Goal: Download file/media: Download file/media

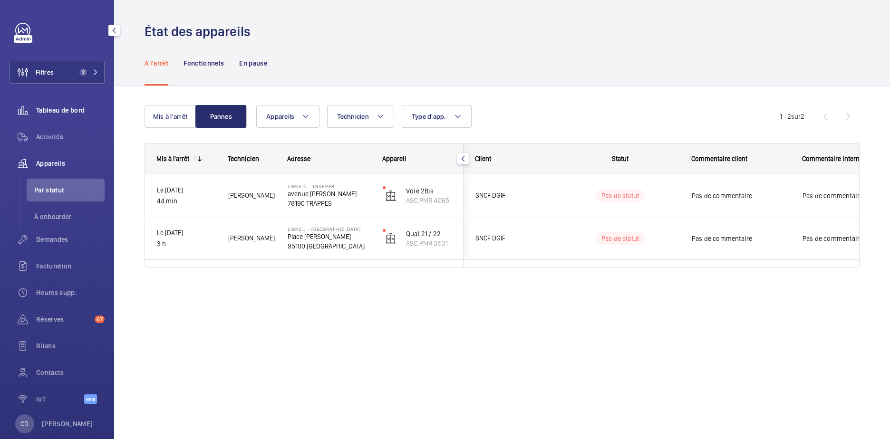
click at [76, 111] on span "Tableau de bord" at bounding box center [70, 111] width 68 height 10
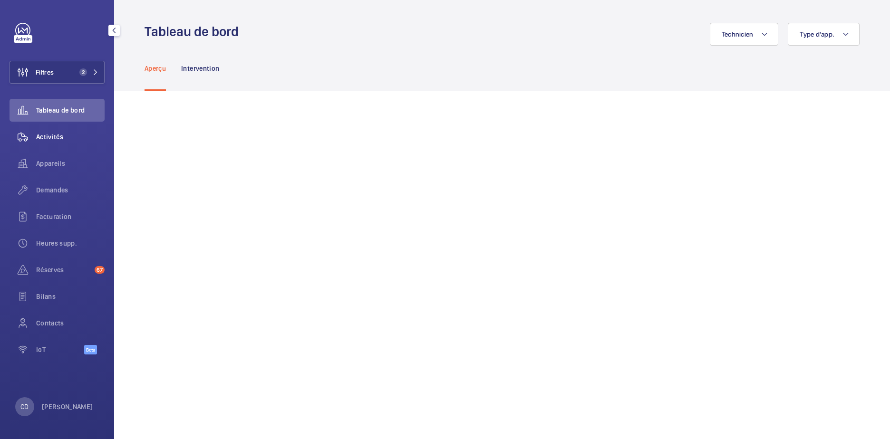
click at [57, 138] on span "Activités" at bounding box center [70, 137] width 68 height 10
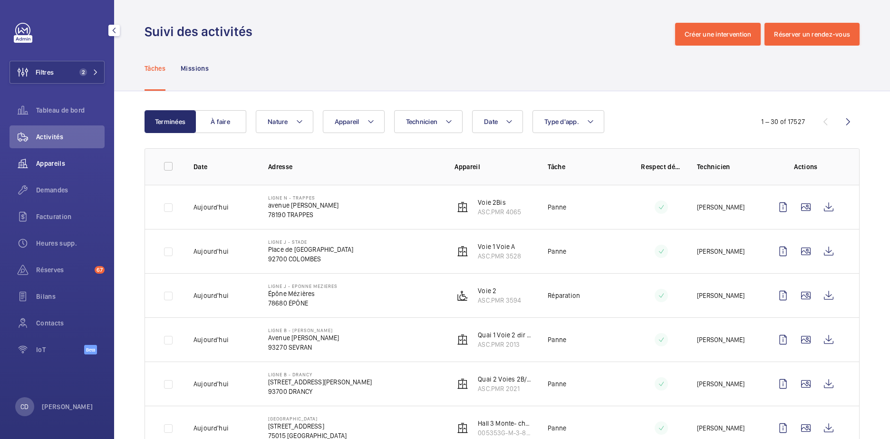
click at [56, 159] on span "Appareils" at bounding box center [70, 164] width 68 height 10
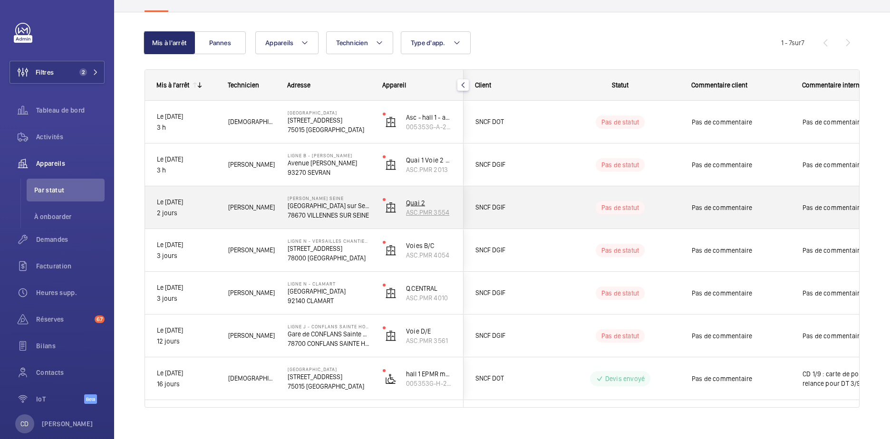
scroll to position [88, 0]
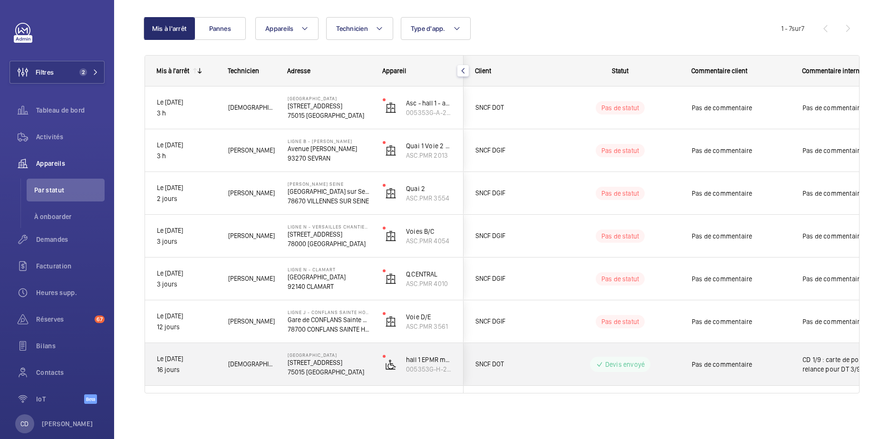
click at [334, 366] on p "[STREET_ADDRESS]" at bounding box center [329, 363] width 83 height 10
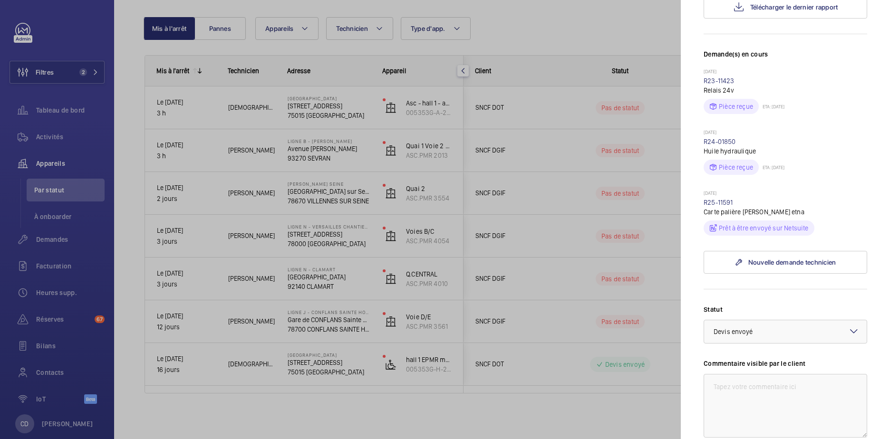
scroll to position [238, 0]
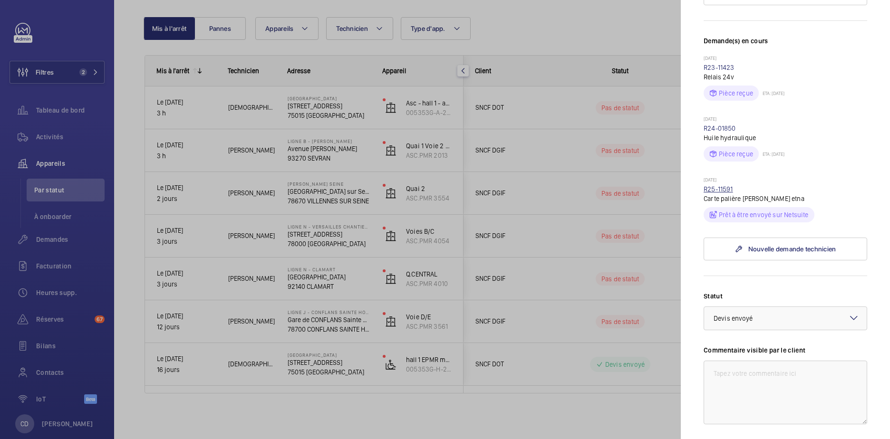
click at [714, 193] on link "R25-11591" at bounding box center [718, 189] width 29 height 8
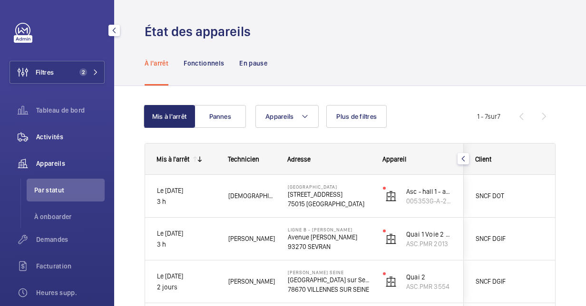
click at [77, 128] on div "Activités" at bounding box center [57, 137] width 95 height 23
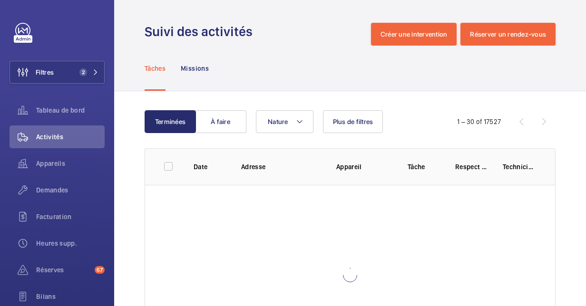
scroll to position [82, 0]
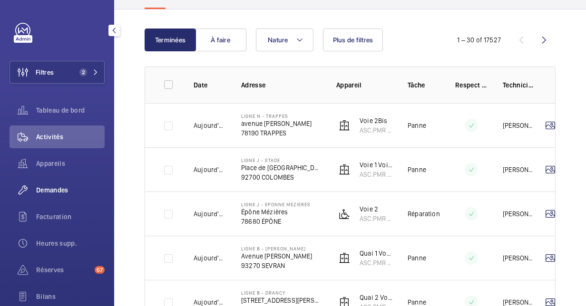
click at [51, 183] on div "Demandes" at bounding box center [57, 190] width 95 height 23
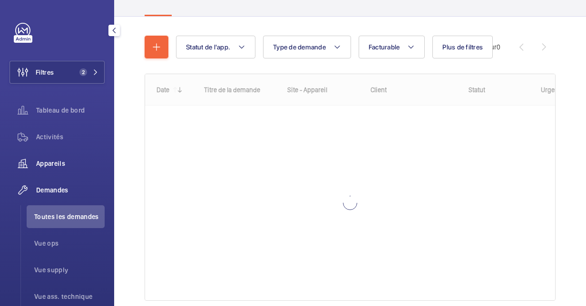
click at [28, 166] on wm-front-icon-button at bounding box center [23, 163] width 27 height 23
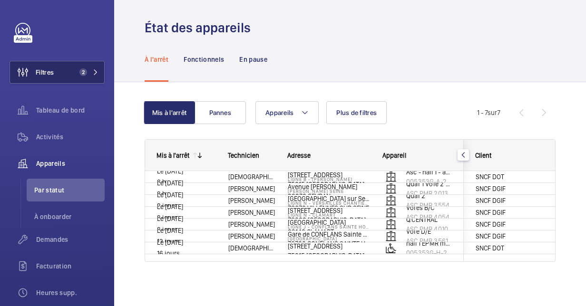
scroll to position [5, 0]
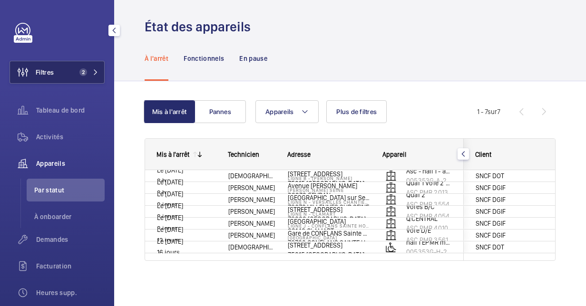
click at [74, 78] on button "Filtres 2" at bounding box center [57, 72] width 95 height 23
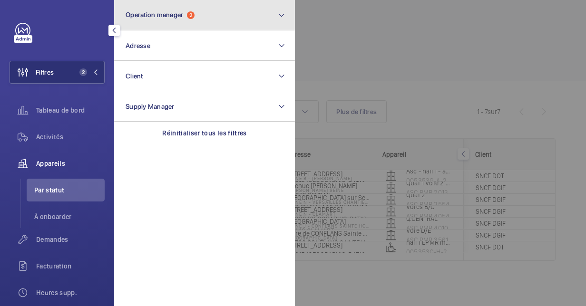
click at [178, 13] on span "Operation manager" at bounding box center [155, 15] width 58 height 8
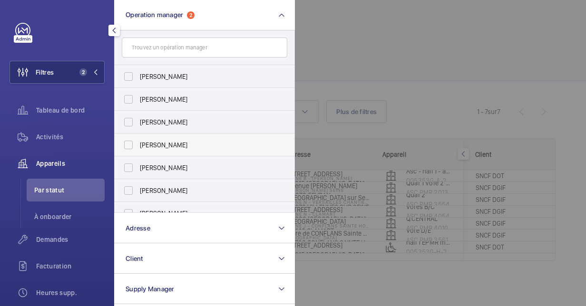
scroll to position [35, 0]
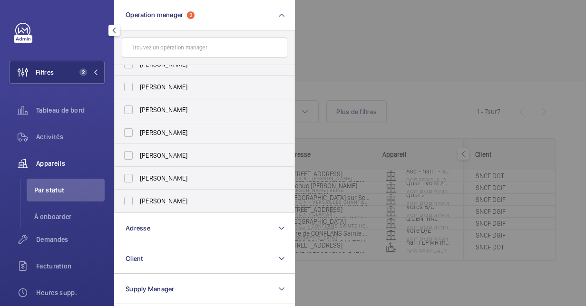
click at [408, 62] on div at bounding box center [588, 153] width 586 height 306
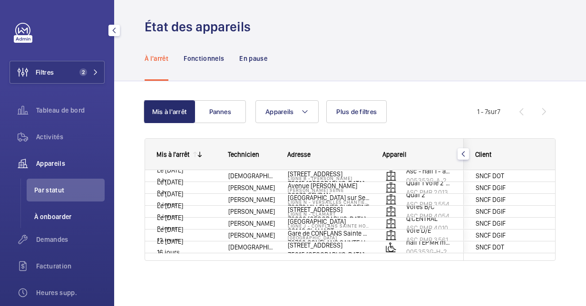
click at [50, 221] on span "À onboarder" at bounding box center [69, 217] width 70 height 10
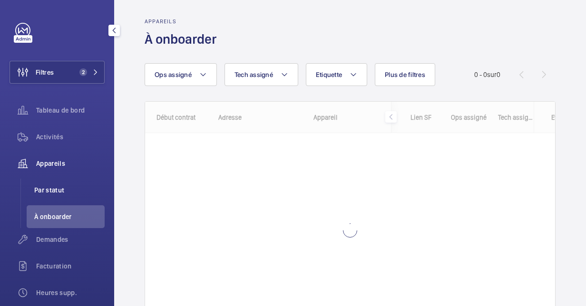
click at [57, 186] on span "Par statut" at bounding box center [69, 190] width 70 height 10
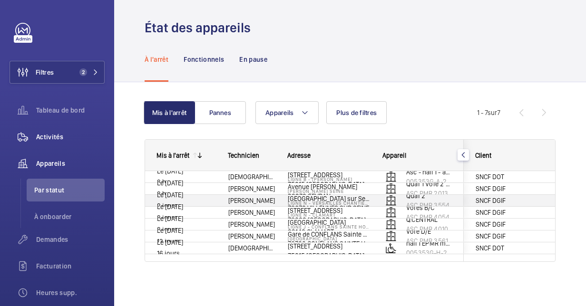
scroll to position [5, 0]
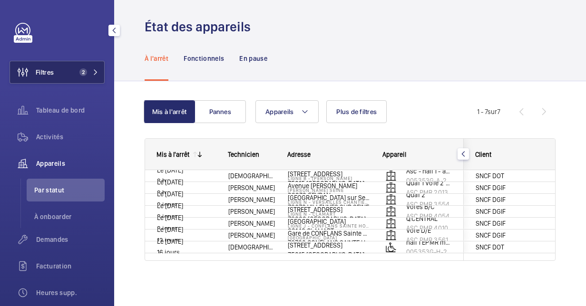
click at [59, 73] on button "Filtres 2" at bounding box center [57, 72] width 95 height 23
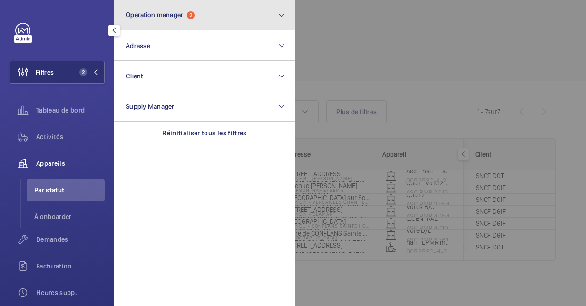
click at [173, 12] on span "Operation manager" at bounding box center [155, 15] width 58 height 8
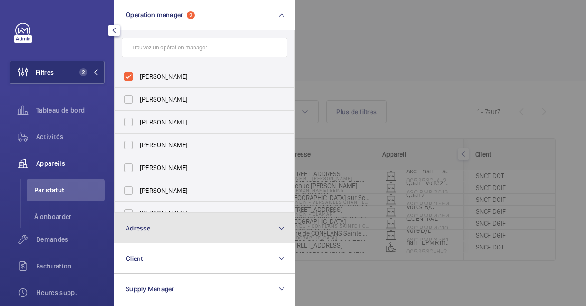
click at [170, 221] on button "Adresse" at bounding box center [204, 228] width 181 height 30
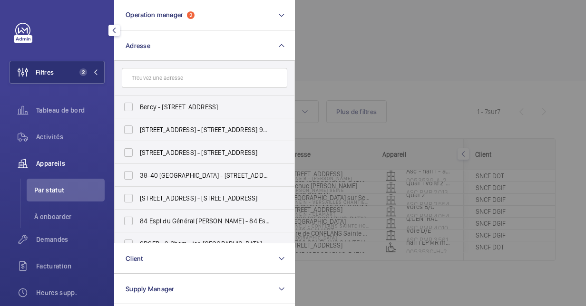
click at [573, 21] on div at bounding box center [588, 153] width 586 height 306
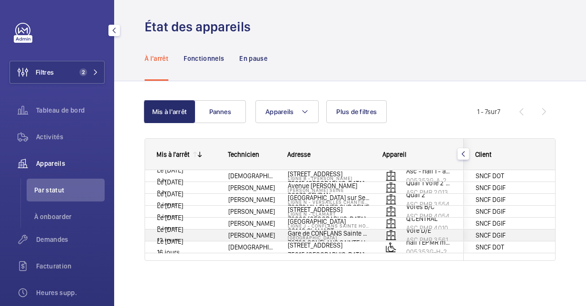
click at [284, 240] on div "[GEOGRAPHIC_DATA] [STREET_ADDRESS]" at bounding box center [323, 247] width 94 height 43
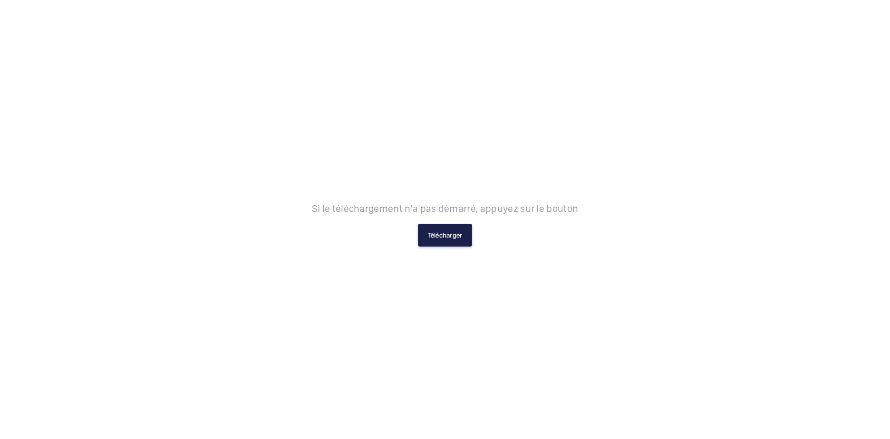
click at [456, 230] on button "Télécharger" at bounding box center [445, 235] width 55 height 23
click at [647, 297] on div "Si le téléchargement n'a pas démarré, appuyez sur le bouton Télécharger" at bounding box center [445, 219] width 890 height 439
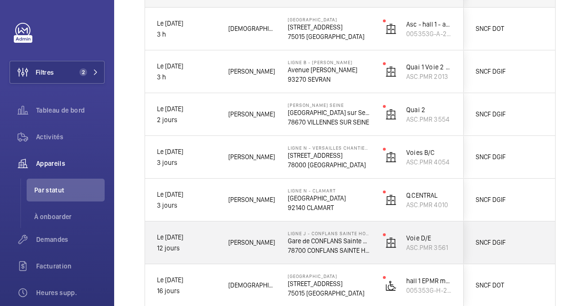
scroll to position [221, 0]
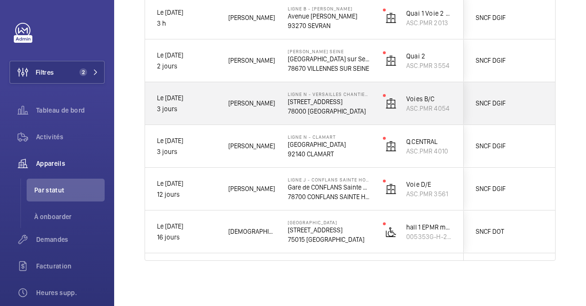
click at [226, 96] on div "Maxence O." at bounding box center [246, 103] width 58 height 30
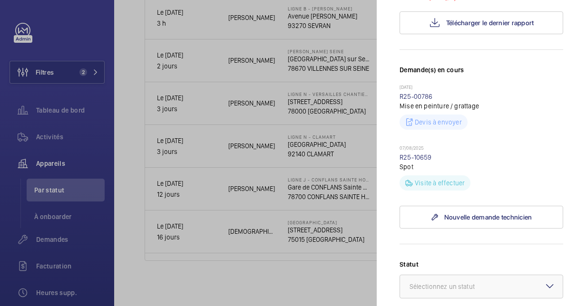
scroll to position [190, 0]
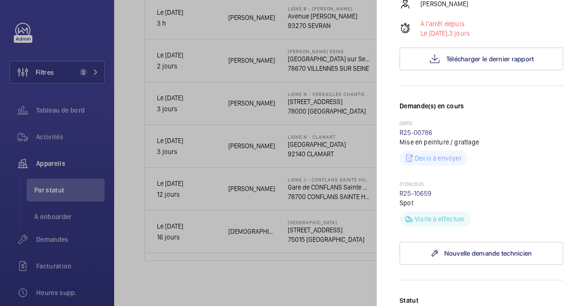
click at [172, 121] on div at bounding box center [293, 153] width 586 height 306
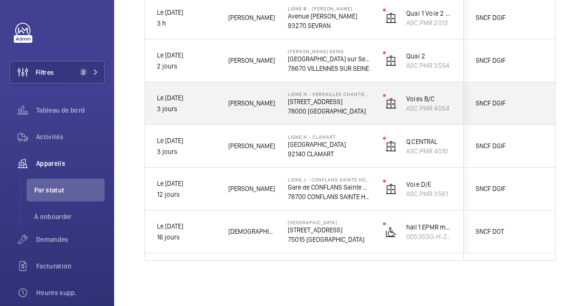
click at [286, 110] on div "Ligne N - VERSAILLES CHANTIERS 4 RUE DE L'ABBE ROUSSEAUX 78000 VERSAILLES" at bounding box center [323, 103] width 94 height 43
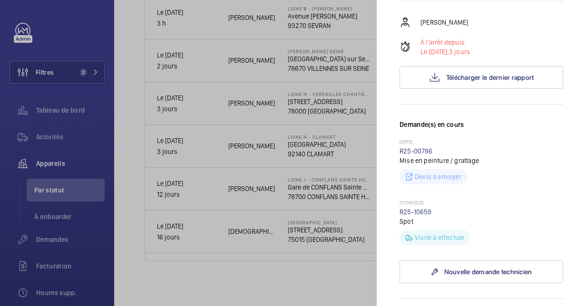
scroll to position [333, 0]
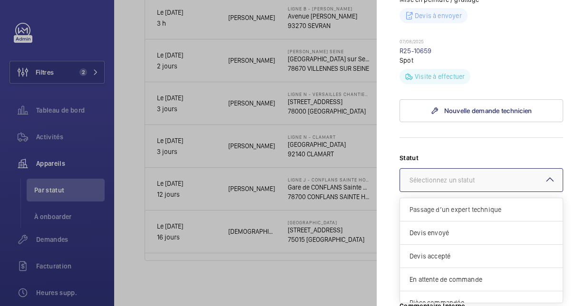
click at [446, 190] on div at bounding box center [481, 180] width 163 height 23
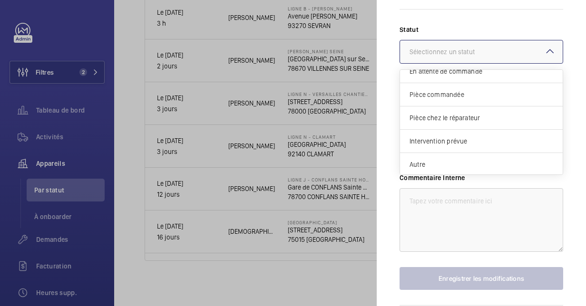
scroll to position [475, 0]
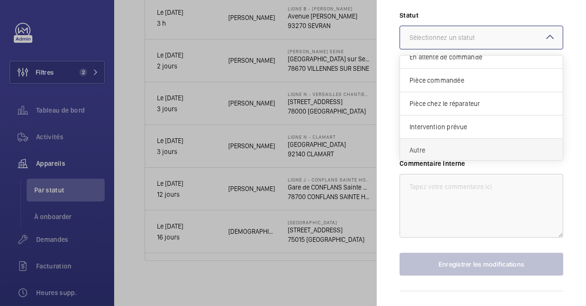
click at [446, 155] on span "Autre" at bounding box center [481, 150] width 144 height 10
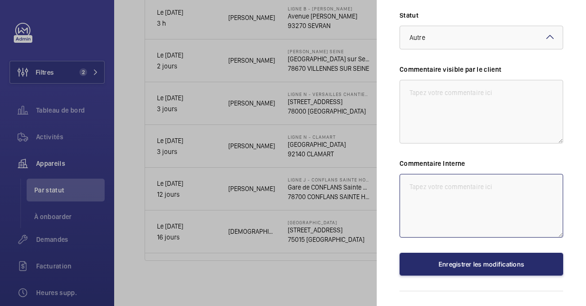
click at [475, 213] on textarea at bounding box center [481, 206] width 164 height 64
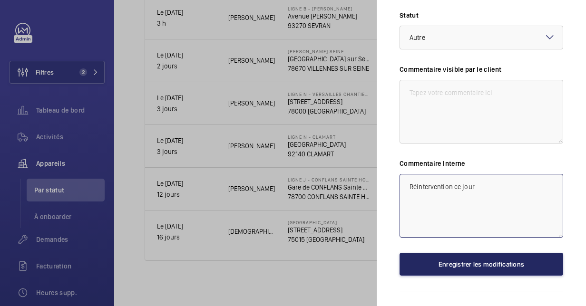
type textarea "Réintervention ce jour"
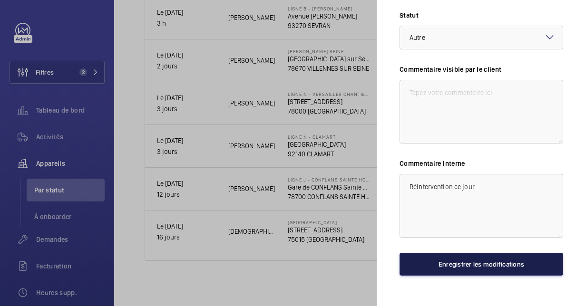
drag, startPoint x: 482, startPoint y: 278, endPoint x: 476, endPoint y: 288, distance: 11.5
click at [479, 276] on button "Enregistrer les modifications" at bounding box center [481, 264] width 164 height 23
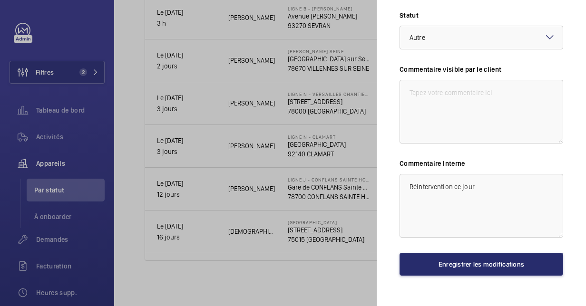
scroll to position [0, 0]
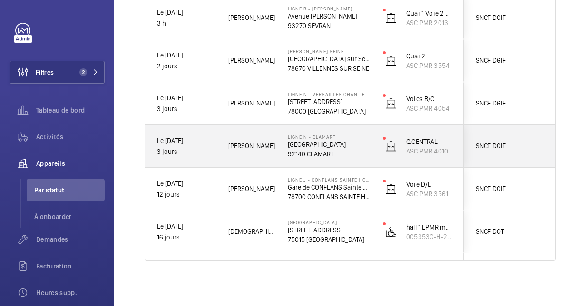
click at [315, 132] on div "Ligne N - CLAMART Place de la Gare 92140 CLAMART" at bounding box center [323, 146] width 94 height 43
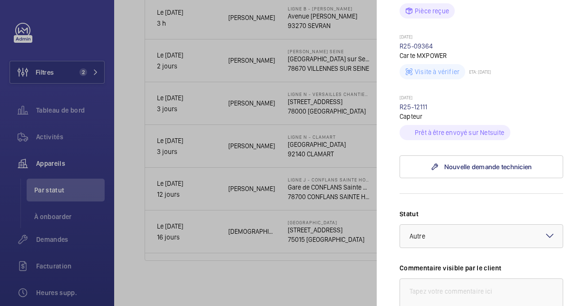
scroll to position [380, 0]
click at [225, 159] on div at bounding box center [293, 153] width 586 height 306
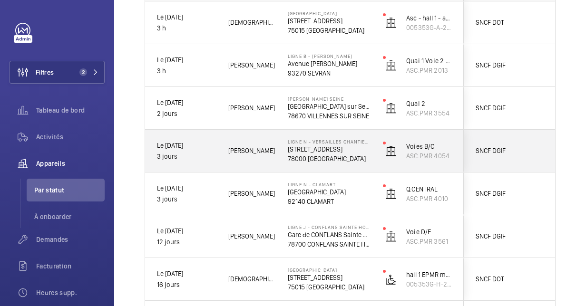
scroll to position [126, 0]
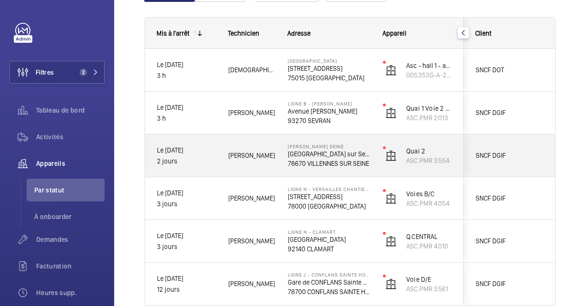
click at [205, 151] on p "Le [DATE]" at bounding box center [186, 150] width 59 height 11
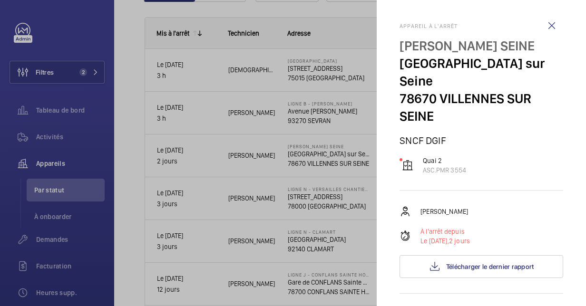
click at [206, 126] on div at bounding box center [293, 153] width 586 height 306
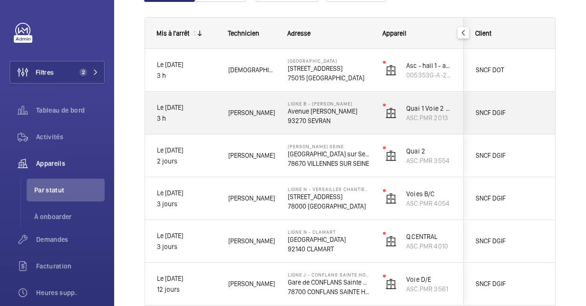
click at [205, 127] on div "Le 15/09/2025 3 h" at bounding box center [180, 113] width 70 height 41
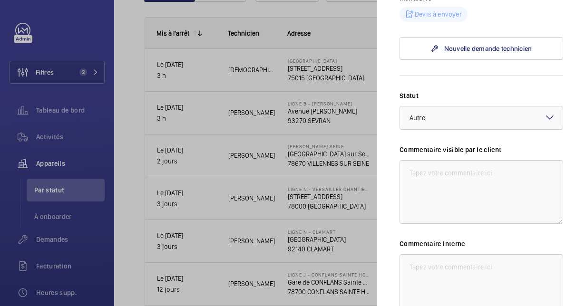
scroll to position [523, 0]
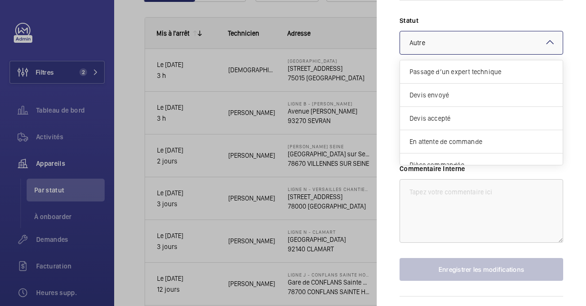
click at [413, 47] on span "Autre" at bounding box center [417, 43] width 16 height 8
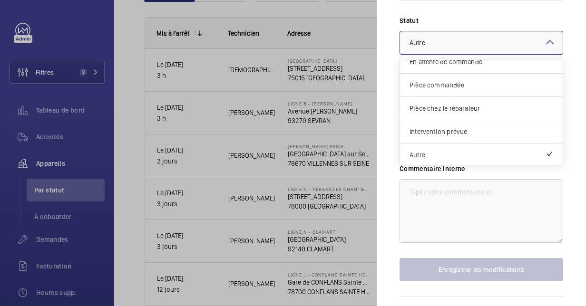
click at [413, 48] on div "Sélectionnez un statut × Autre" at bounding box center [481, 43] width 163 height 10
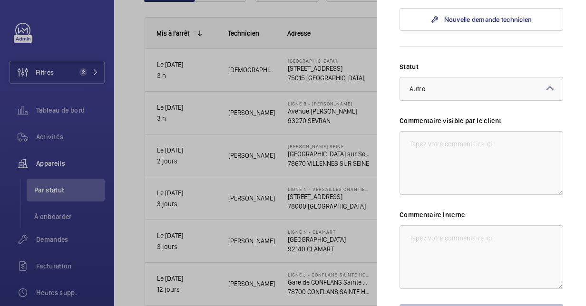
scroll to position [475, 0]
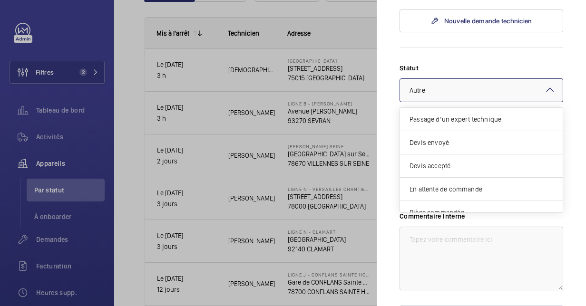
click at [427, 95] on div "× Autre" at bounding box center [428, 91] width 39 height 10
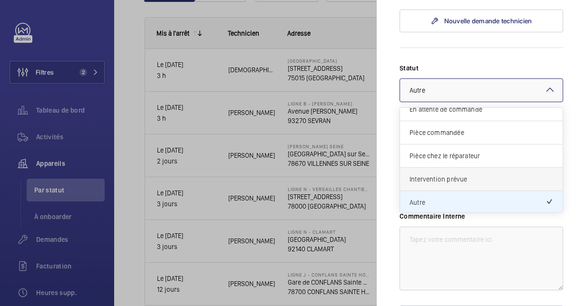
click at [434, 191] on div "Intervention prévue" at bounding box center [481, 179] width 163 height 23
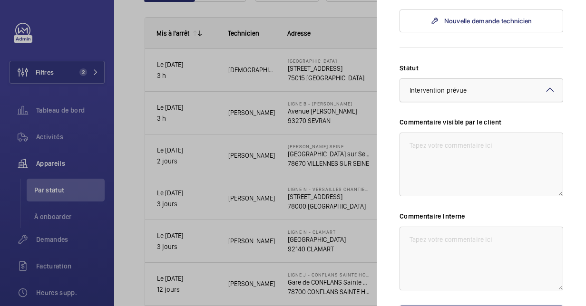
click at [427, 94] on span "Intervention prévue" at bounding box center [437, 91] width 57 height 8
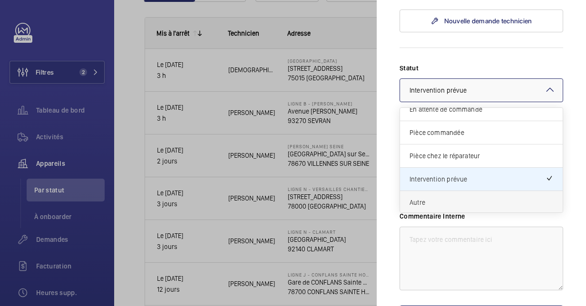
click at [430, 207] on span "Autre" at bounding box center [481, 203] width 144 height 10
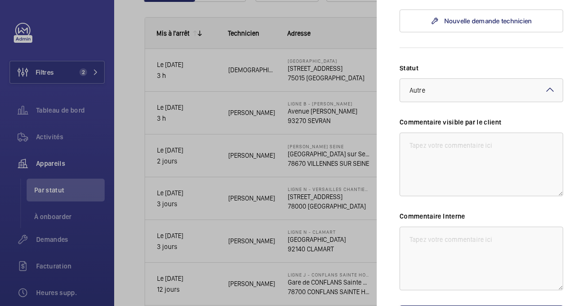
scroll to position [568, 0]
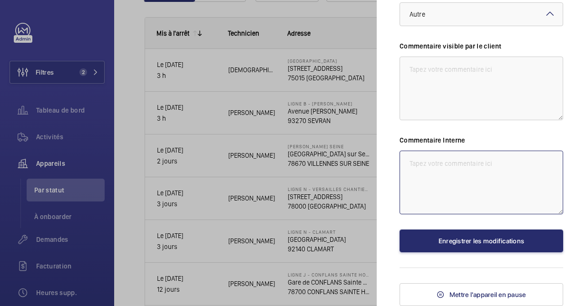
click at [419, 167] on textarea at bounding box center [481, 183] width 164 height 64
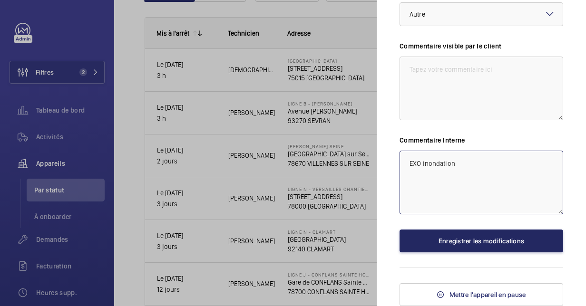
type textarea "EXO inondation"
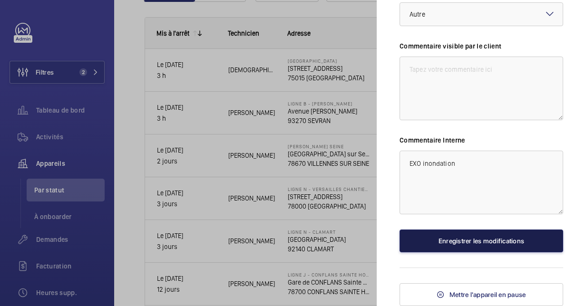
click at [529, 235] on button "Enregistrer les modifications" at bounding box center [481, 241] width 164 height 23
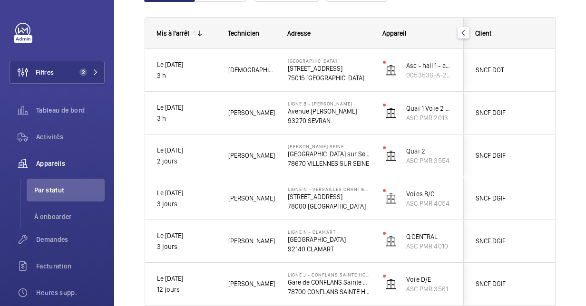
scroll to position [0, 0]
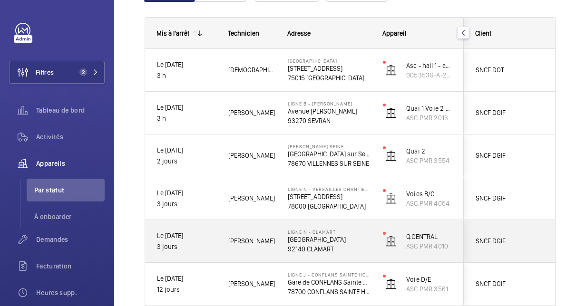
click at [274, 238] on span "[PERSON_NAME]" at bounding box center [251, 241] width 47 height 11
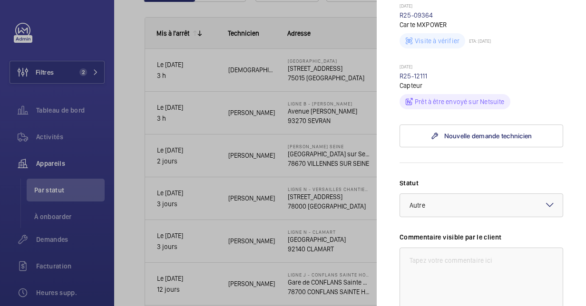
scroll to position [428, 0]
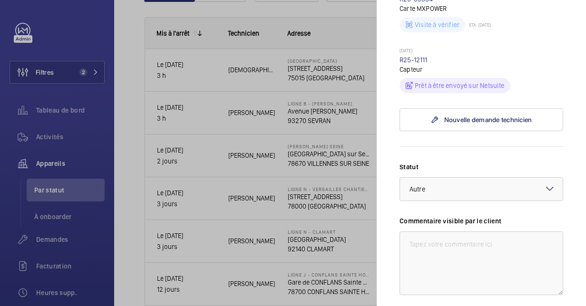
click at [184, 179] on div at bounding box center [293, 153] width 586 height 306
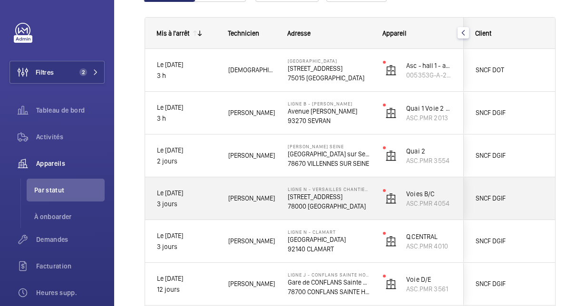
click at [221, 189] on div "[PERSON_NAME]" at bounding box center [246, 199] width 58 height 30
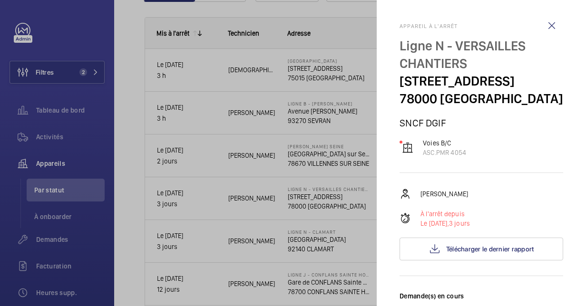
click at [280, 139] on div at bounding box center [293, 153] width 586 height 306
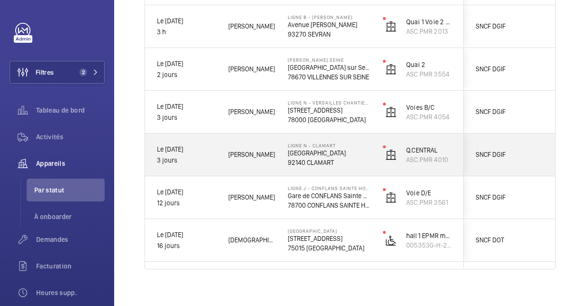
scroll to position [221, 0]
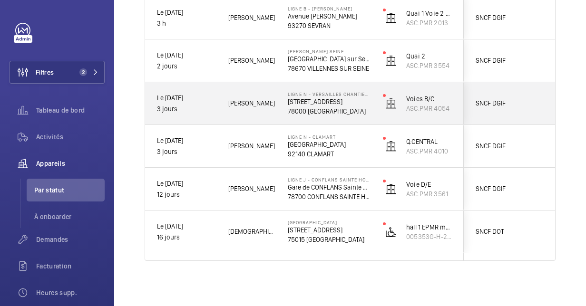
click at [301, 93] on p "Ligne N - VERSAILLES CHANTIERS" at bounding box center [329, 94] width 83 height 6
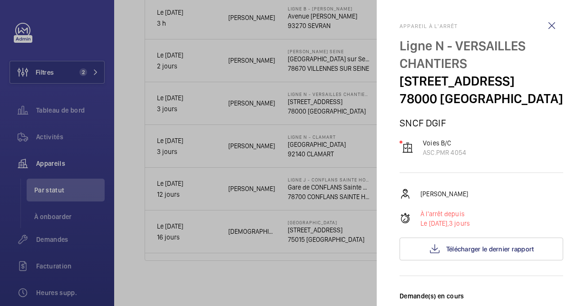
click at [304, 56] on div at bounding box center [293, 153] width 586 height 306
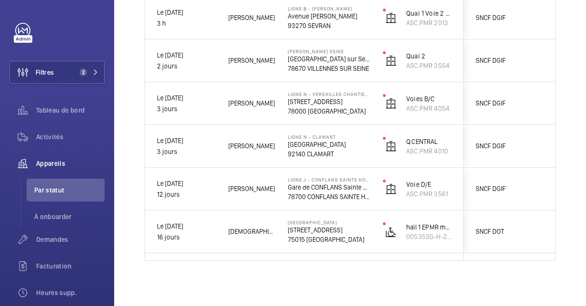
click at [314, 70] on mat-sidenav-container "Filtres 2 Tableau de bord Activités Appareils Par statut À onboarder Demandes F…" at bounding box center [293, 153] width 586 height 306
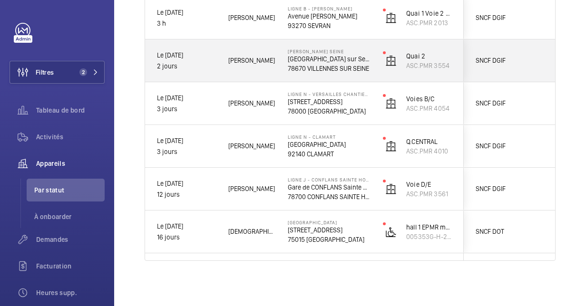
click at [314, 71] on p "78670 VILLENNES SUR SEINE" at bounding box center [329, 69] width 83 height 10
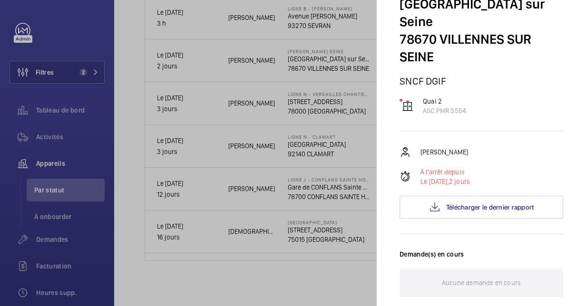
scroll to position [57, 0]
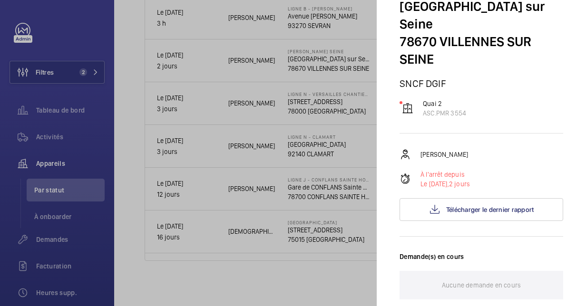
click at [189, 184] on div at bounding box center [293, 153] width 586 height 306
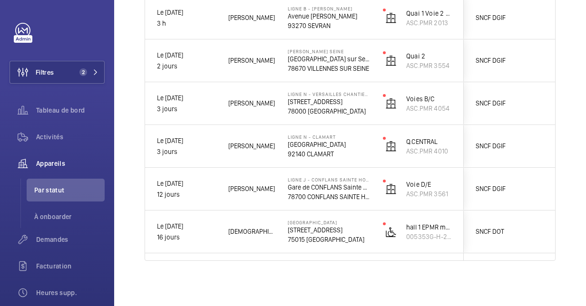
scroll to position [0, 0]
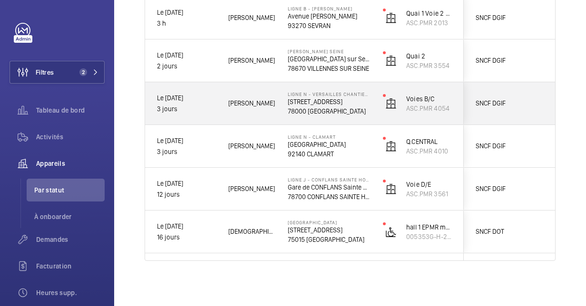
drag, startPoint x: 306, startPoint y: 102, endPoint x: 311, endPoint y: 114, distance: 13.4
click at [311, 114] on div "Ligne N - VERSAILLES CHANTIERS 4 RUE DE L'ABBE ROUSSEAUX 78000 VERSAILLES" at bounding box center [329, 103] width 83 height 25
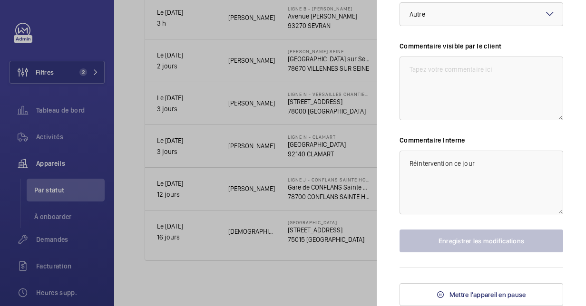
scroll to position [183, 0]
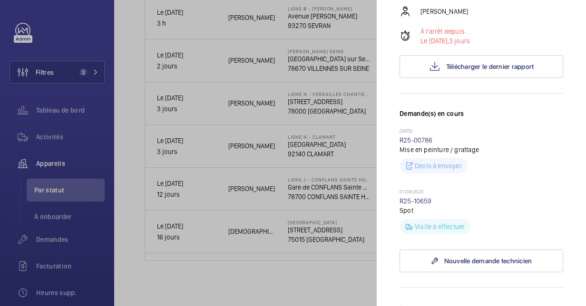
click at [258, 157] on div at bounding box center [293, 153] width 586 height 306
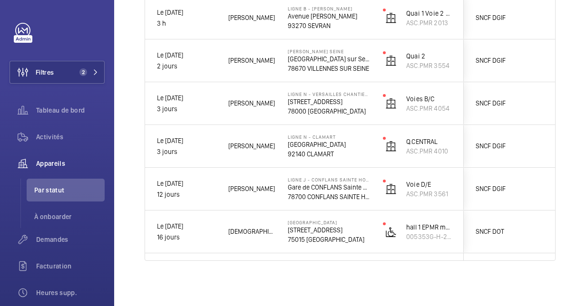
scroll to position [0, 0]
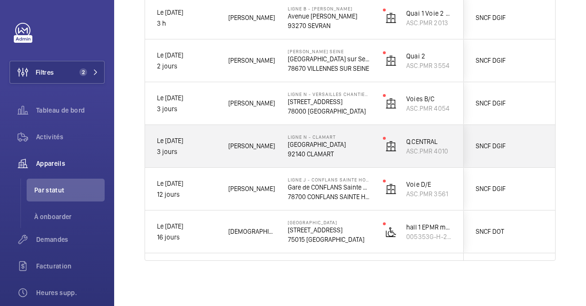
click at [325, 129] on div "Ligne N - CLAMART Place de la Gare 92140 CLAMART" at bounding box center [323, 146] width 94 height 43
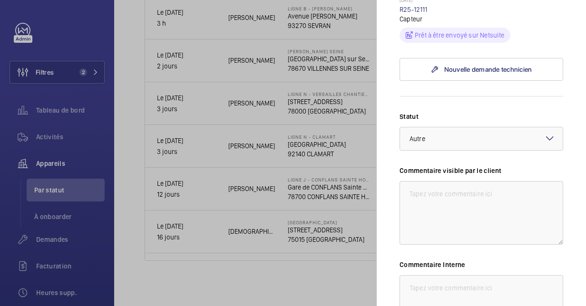
scroll to position [412, 0]
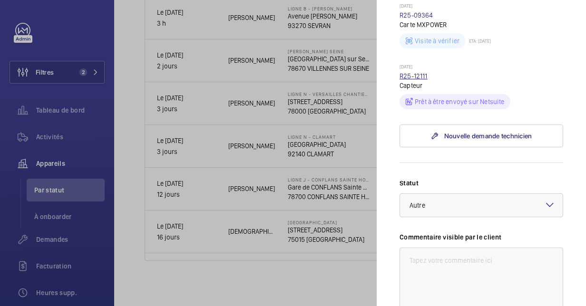
click at [409, 75] on link "R25-12111" at bounding box center [413, 76] width 28 height 8
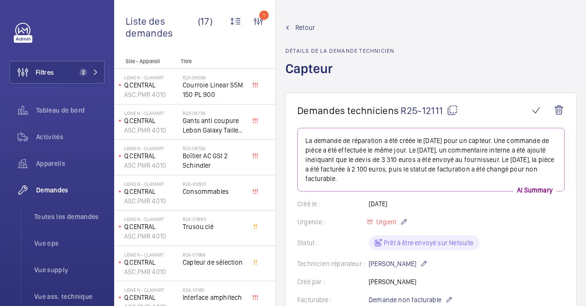
click at [448, 110] on mat-icon at bounding box center [451, 110] width 11 height 11
click at [61, 140] on span "Activités" at bounding box center [70, 137] width 68 height 10
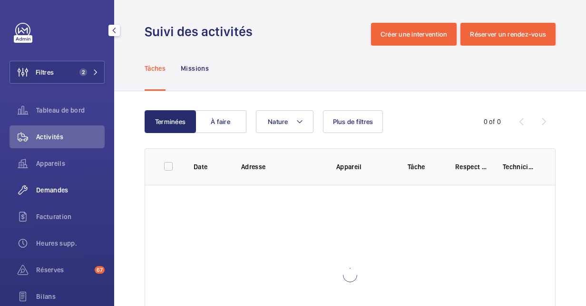
click at [51, 186] on span "Demandes" at bounding box center [70, 190] width 68 height 10
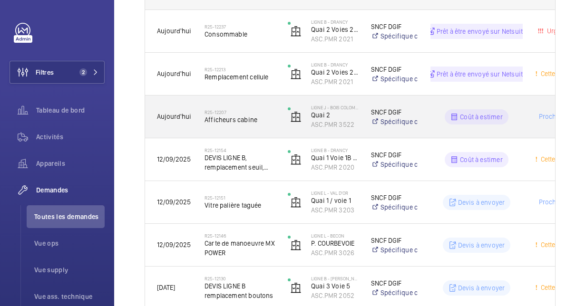
scroll to position [238, 0]
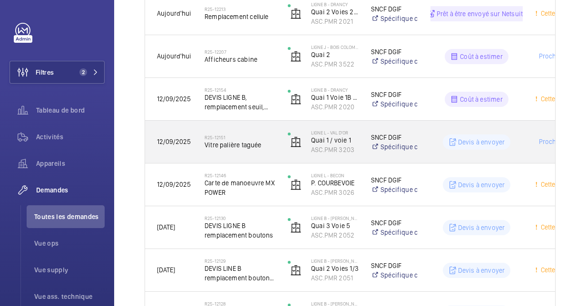
click at [236, 147] on span "Vitre palière taguée" at bounding box center [239, 145] width 71 height 10
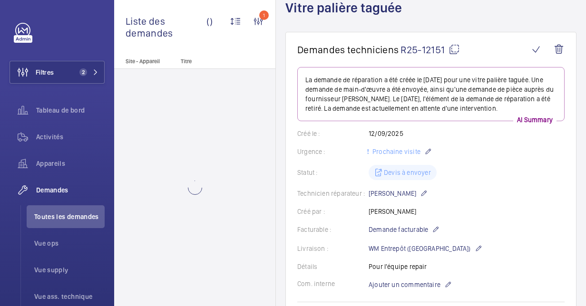
scroll to position [95, 0]
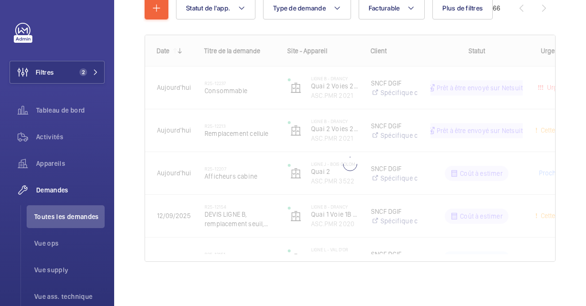
scroll to position [122, 0]
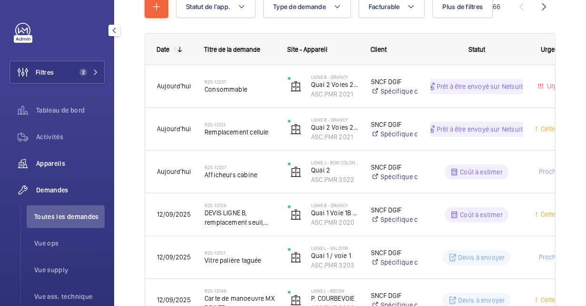
click at [55, 168] on div "Appareils" at bounding box center [57, 163] width 95 height 23
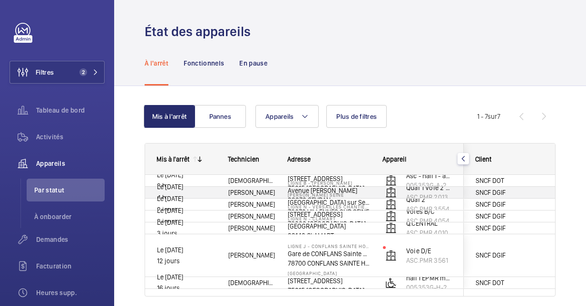
click at [220, 179] on div "[PERSON_NAME]" at bounding box center [246, 193] width 58 height 30
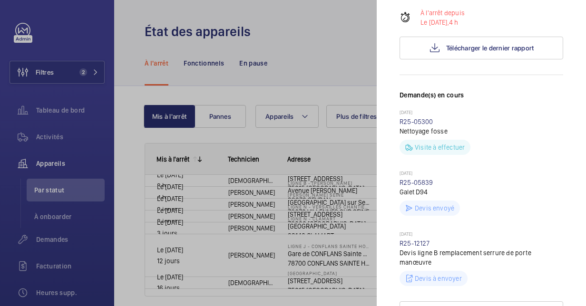
scroll to position [190, 0]
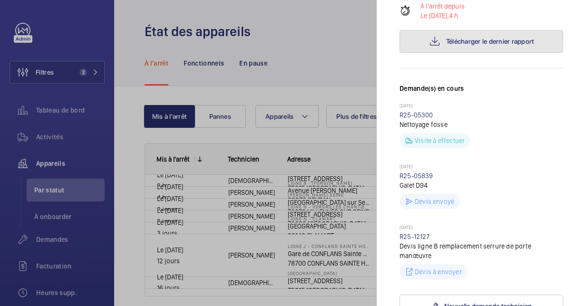
click at [501, 45] on span "Télécharger le dernier rapport" at bounding box center [490, 42] width 88 height 8
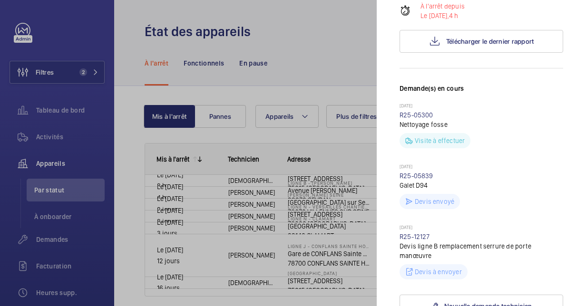
click at [221, 180] on div at bounding box center [293, 153] width 586 height 306
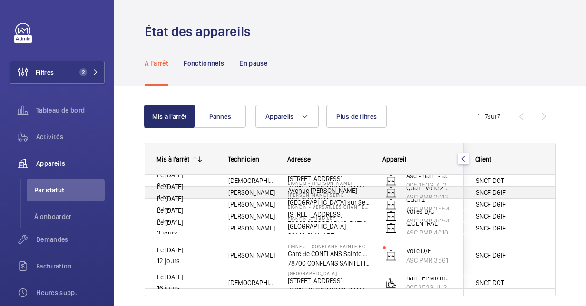
click at [301, 178] on div "LIGNE B - SEVRAN BEAUDOTTES Avenue Raoul Dautry 93270 SEVRAN" at bounding box center [323, 192] width 94 height 43
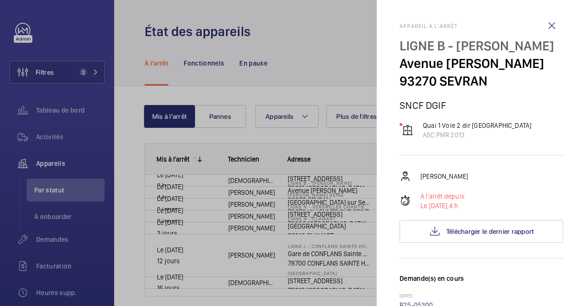
click at [322, 106] on div at bounding box center [293, 153] width 586 height 306
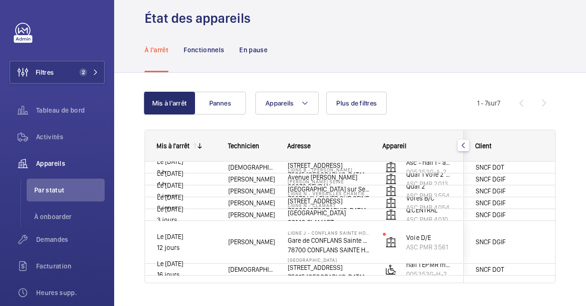
scroll to position [36, 0]
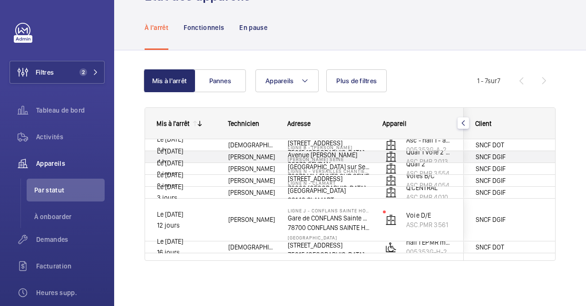
click at [329, 143] on div "LIGNE B - SEVRAN BEAUDOTTES Avenue Raoul Dautry 93270 SEVRAN" at bounding box center [323, 156] width 94 height 43
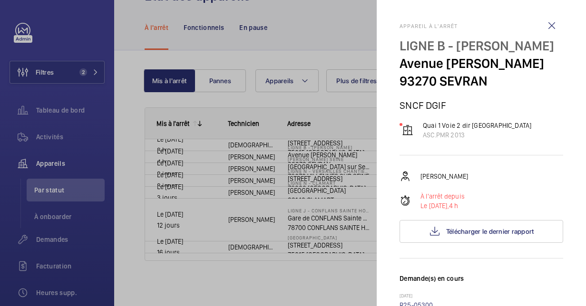
click at [329, 143] on div at bounding box center [293, 153] width 586 height 306
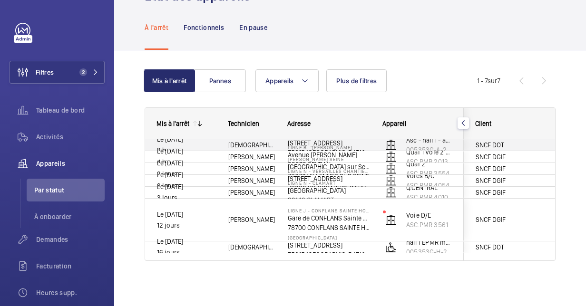
click at [221, 141] on div "[DEMOGRAPHIC_DATA][PERSON_NAME]" at bounding box center [246, 145] width 58 height 30
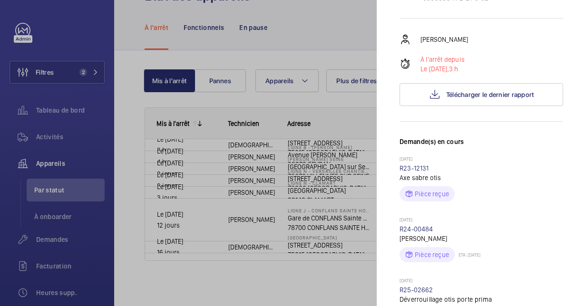
scroll to position [95, 0]
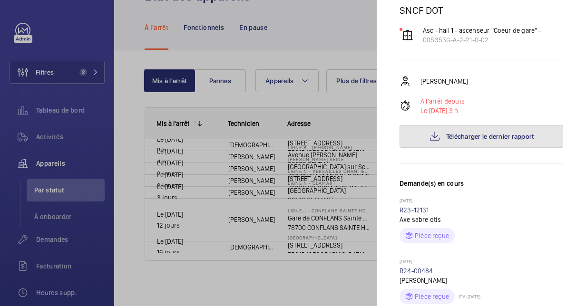
click at [460, 148] on button "Télécharger le dernier rapport" at bounding box center [481, 136] width 164 height 23
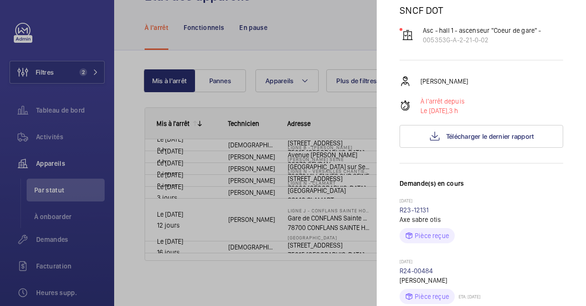
click at [65, 189] on div at bounding box center [293, 153] width 586 height 306
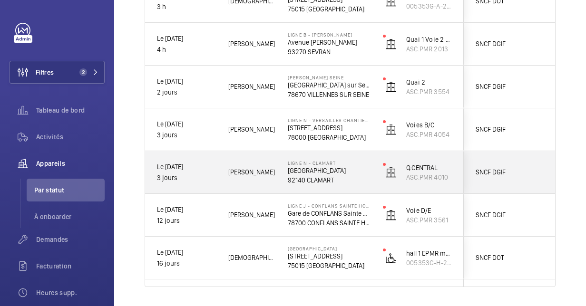
scroll to position [221, 0]
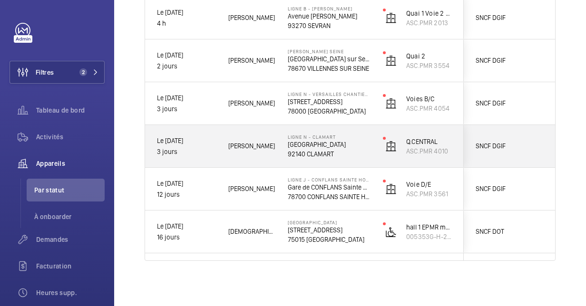
click at [238, 150] on span "[PERSON_NAME]" at bounding box center [251, 146] width 47 height 11
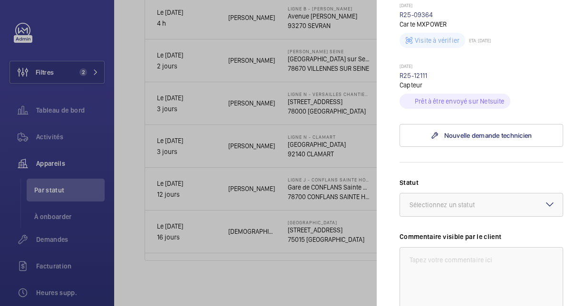
scroll to position [333, 0]
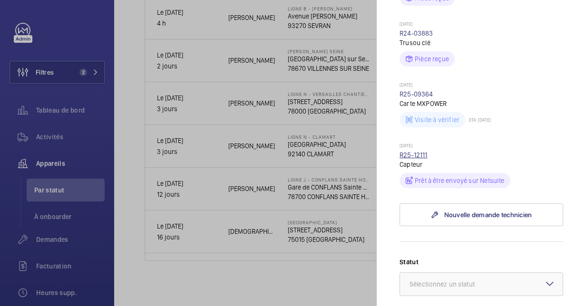
click at [424, 151] on link "R25-12111" at bounding box center [413, 155] width 28 height 8
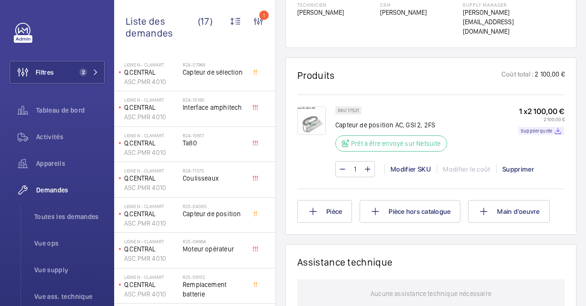
scroll to position [618, 0]
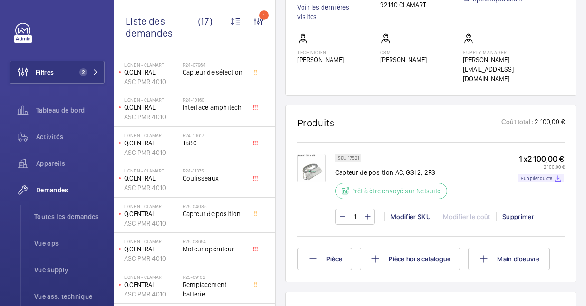
click at [481, 159] on div "SKU 17521 Capteur de position AC, GSI 2, 2FS Prêt à être envoyé sur Netsuite 1 …" at bounding box center [449, 179] width 229 height 51
click at [365, 168] on p "Capteur de position AC, GSI 2, 2FS" at bounding box center [393, 173] width 117 height 10
click at [281, 159] on div "Demandes techniciens R25-12111 La demande de réparation a été créée le 11 septe…" at bounding box center [431, 134] width 310 height 1319
click at [345, 168] on p "Capteur de position AC, GSI 2, 2FS" at bounding box center [393, 173] width 117 height 10
click at [300, 159] on img at bounding box center [311, 168] width 29 height 29
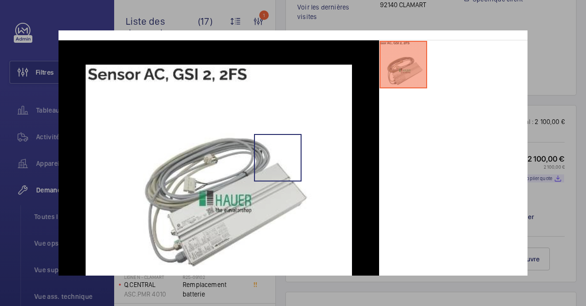
scroll to position [48, 0]
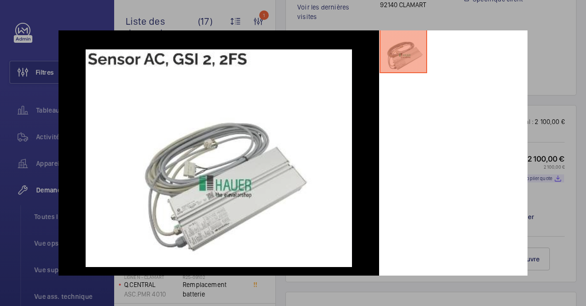
click at [542, 68] on div at bounding box center [293, 153] width 586 height 306
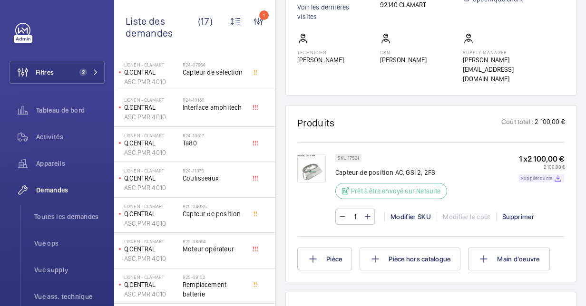
click at [529, 177] on p "Supplier quote" at bounding box center [536, 178] width 31 height 3
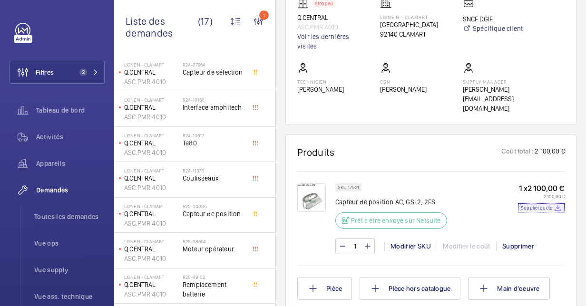
scroll to position [570, 0]
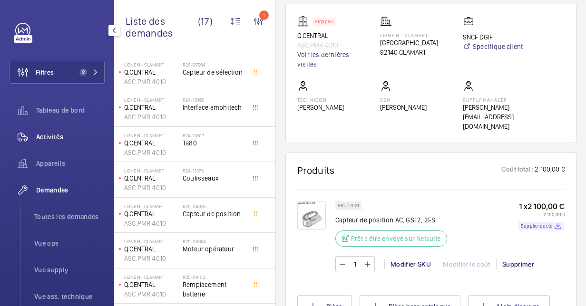
click at [47, 129] on div "Activités" at bounding box center [57, 137] width 95 height 23
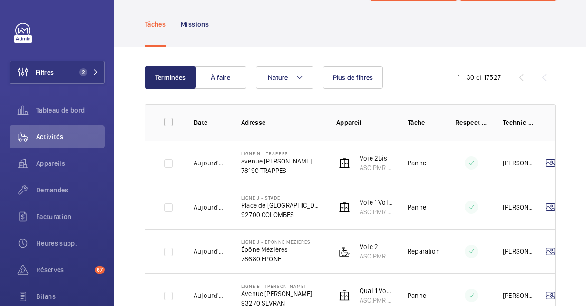
scroll to position [82, 0]
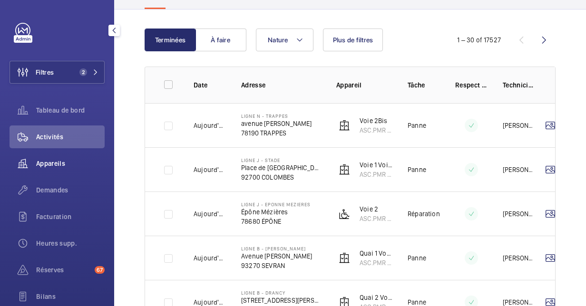
click at [51, 158] on div "Appareils" at bounding box center [57, 163] width 95 height 23
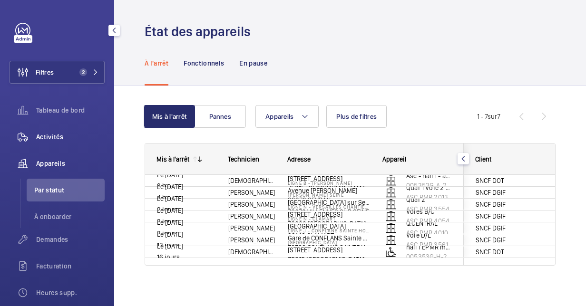
click at [53, 143] on div "Activités" at bounding box center [57, 137] width 95 height 23
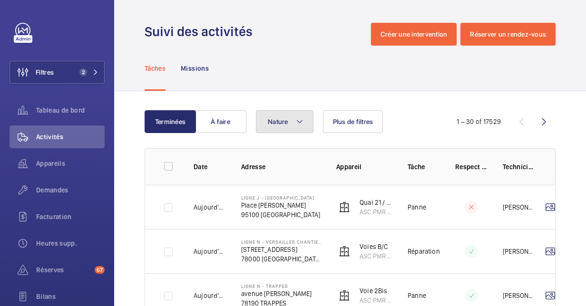
click at [299, 120] on mat-icon at bounding box center [300, 121] width 8 height 11
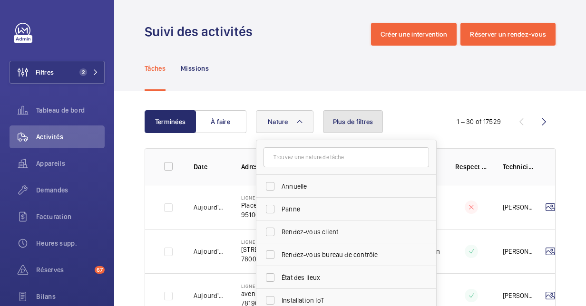
click at [361, 116] on button "Plus de filtres" at bounding box center [353, 121] width 60 height 23
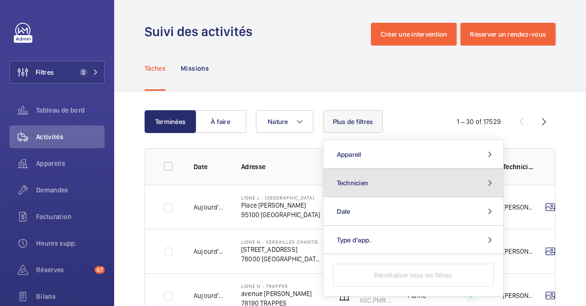
click at [368, 180] on button "Technicien" at bounding box center [413, 183] width 180 height 29
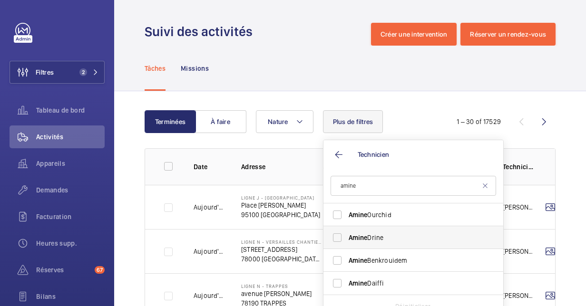
type input "amine"
click at [410, 232] on label "Amine Drine" at bounding box center [405, 237] width 165 height 23
click at [347, 232] on input "Amine Drine" at bounding box center [337, 237] width 19 height 19
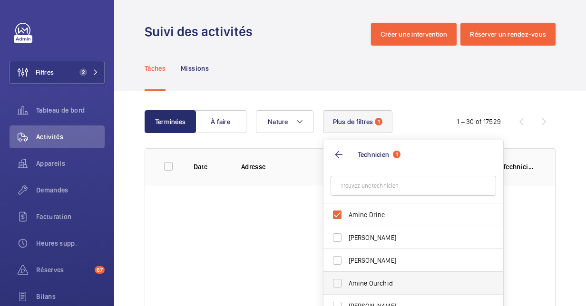
scroll to position [36, 0]
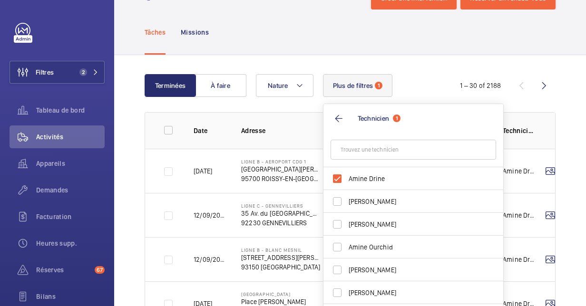
click at [217, 184] on td "13/09/2025" at bounding box center [202, 171] width 48 height 44
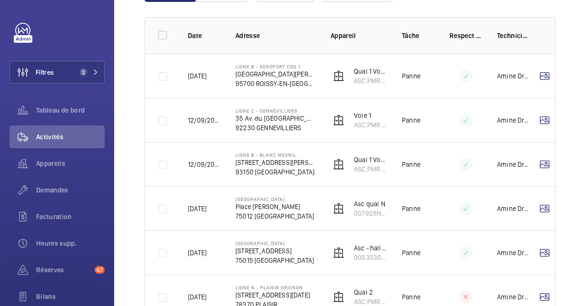
scroll to position [0, 21]
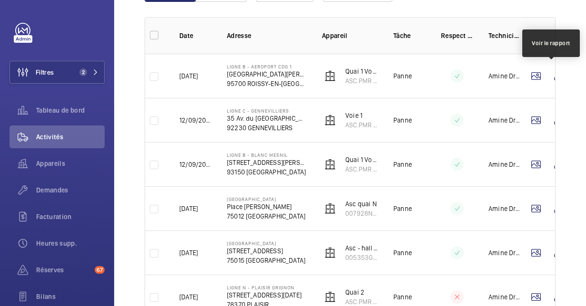
drag, startPoint x: 435, startPoint y: 96, endPoint x: 561, endPoint y: 83, distance: 127.1
drag, startPoint x: 425, startPoint y: 102, endPoint x: 568, endPoint y: 98, distance: 142.2
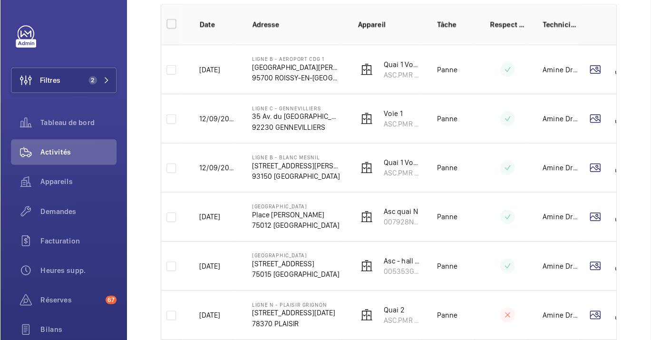
scroll to position [179, 0]
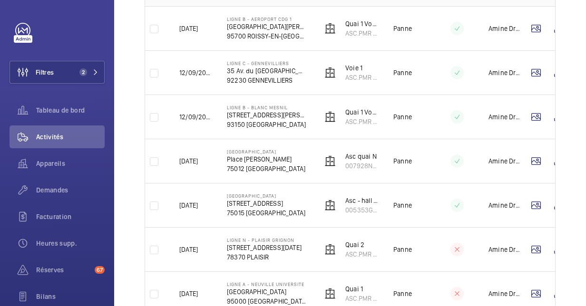
drag, startPoint x: 396, startPoint y: 93, endPoint x: 550, endPoint y: 106, distance: 154.1
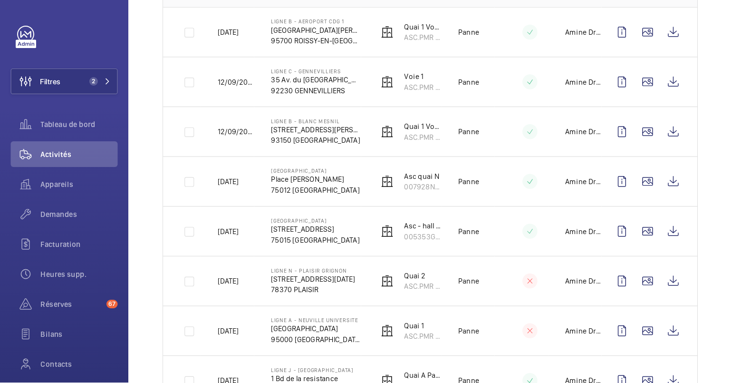
scroll to position [0, 0]
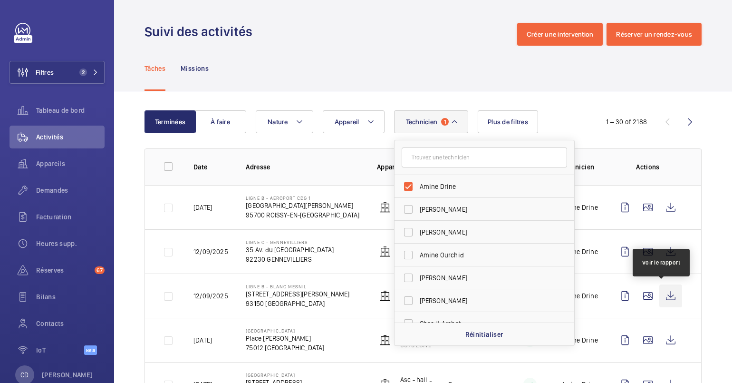
click at [585, 288] on wm-front-icon-button at bounding box center [670, 295] width 23 height 23
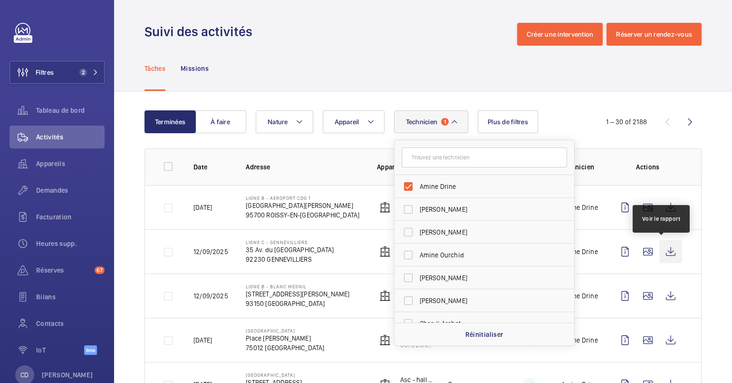
click at [585, 247] on wm-front-icon-button at bounding box center [670, 251] width 23 height 23
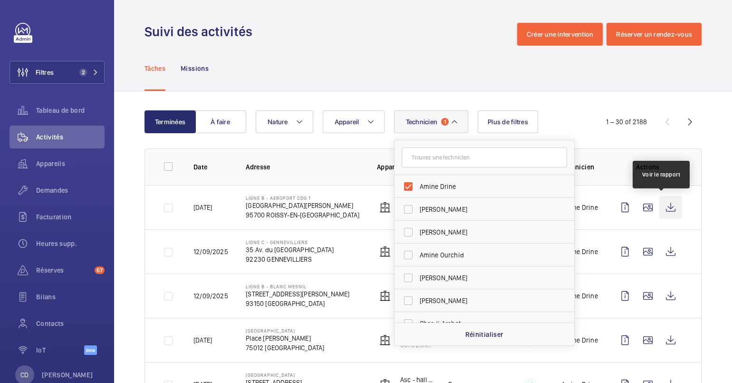
click at [585, 204] on wm-front-icon-button at bounding box center [670, 207] width 23 height 23
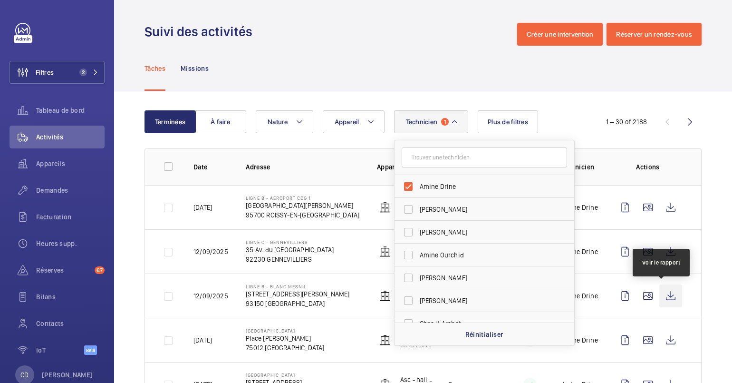
click at [585, 298] on wm-front-icon-button at bounding box center [670, 295] width 23 height 23
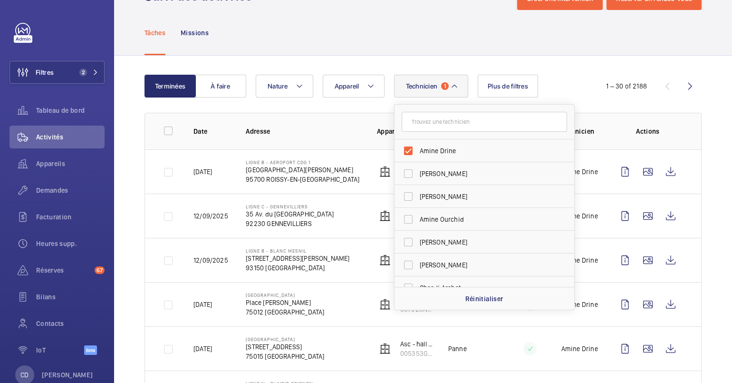
scroll to position [59, 0]
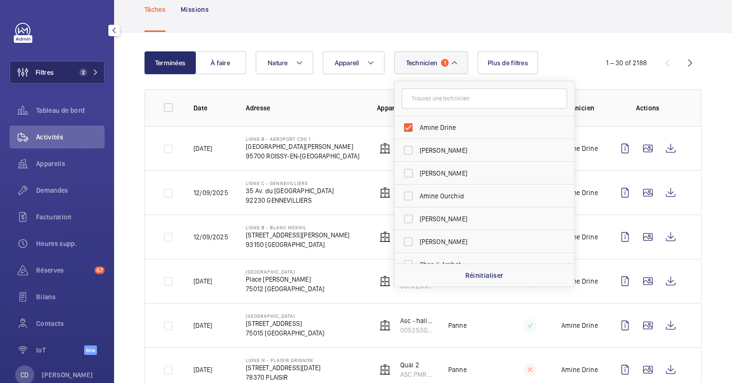
click at [57, 77] on button "Filtres 2" at bounding box center [57, 72] width 95 height 23
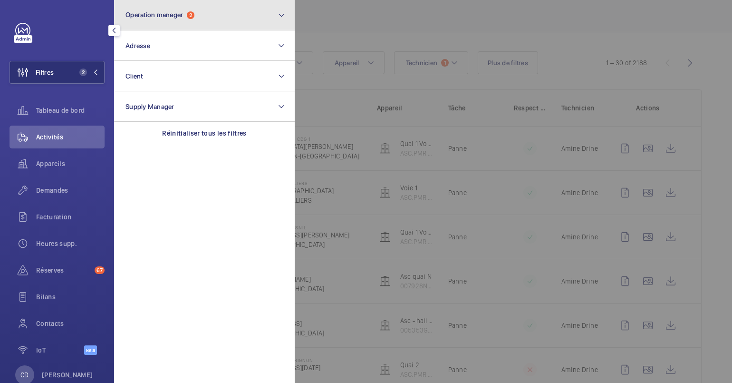
click at [151, 11] on span "Operation manager" at bounding box center [155, 15] width 58 height 8
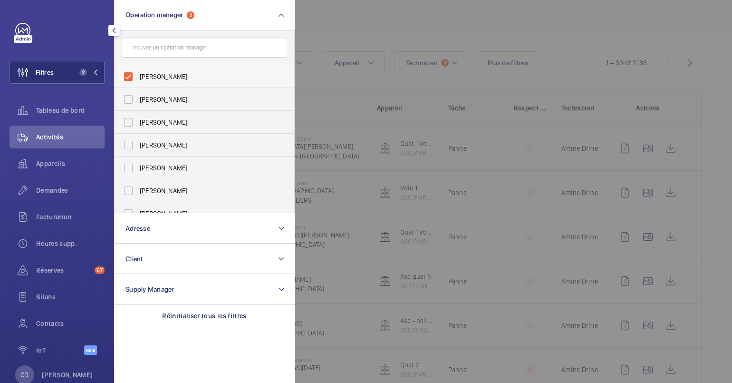
click at [189, 80] on span "[PERSON_NAME]" at bounding box center [205, 77] width 131 height 10
click at [138, 80] on input "[PERSON_NAME]" at bounding box center [128, 76] width 19 height 19
checkbox input "false"
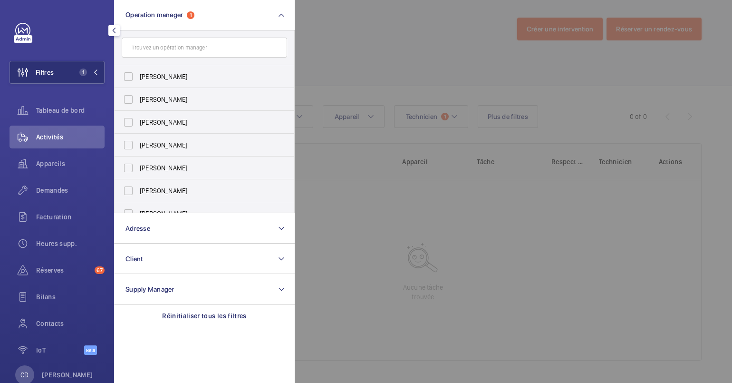
click at [454, 247] on div at bounding box center [661, 191] width 732 height 383
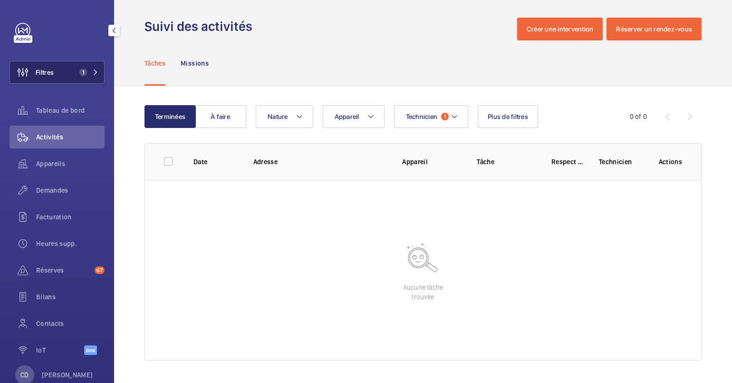
click at [80, 74] on span "1" at bounding box center [83, 72] width 8 height 8
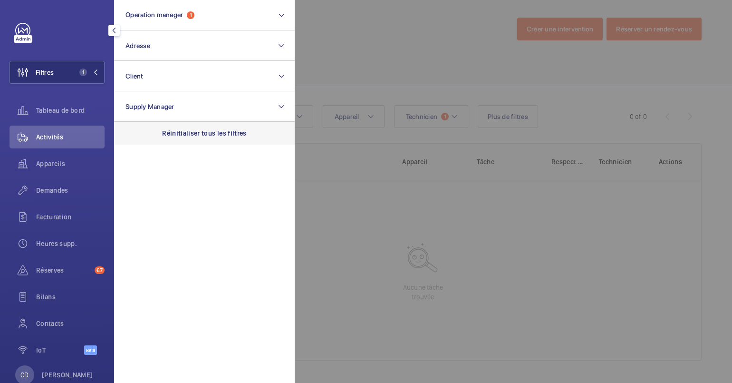
click at [240, 138] on div "Réinitialiser tous les filtres" at bounding box center [204, 133] width 181 height 23
click at [460, 271] on div at bounding box center [661, 191] width 732 height 383
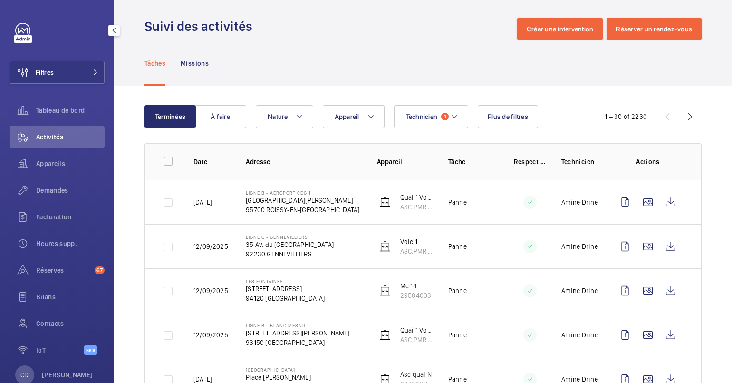
scroll to position [59, 0]
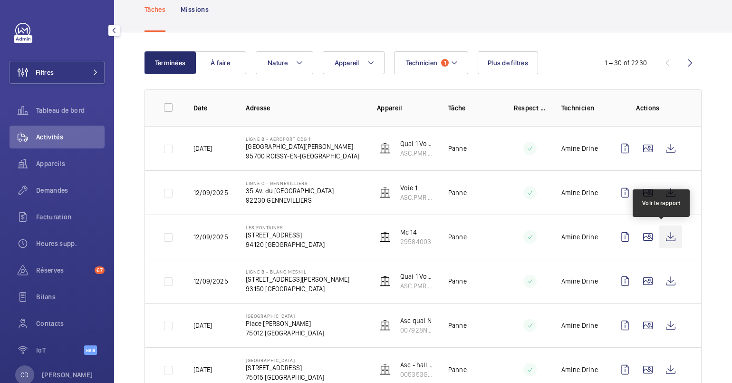
click at [585, 234] on wm-front-icon-button at bounding box center [670, 236] width 23 height 23
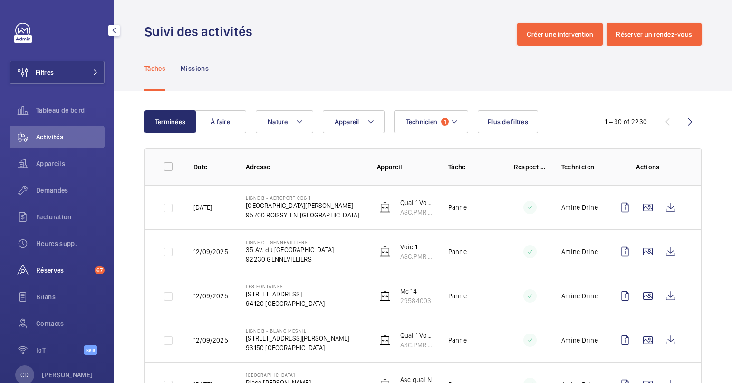
click at [60, 260] on div "Réserves 67" at bounding box center [57, 270] width 95 height 23
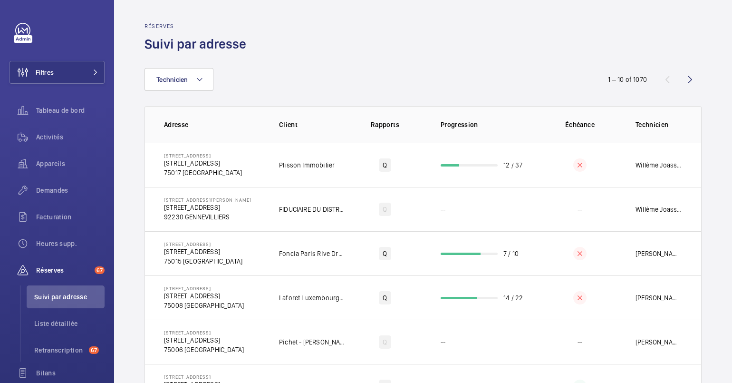
click at [585, 135] on wm-front-admin-audit-in-progress-table "Réserves Suivi par adresse Technicien 1 – 10 of 1070 Adresse Client Rapports Pr…" at bounding box center [423, 304] width 618 height 608
click at [57, 118] on div "Tableau de bord" at bounding box center [57, 110] width 95 height 23
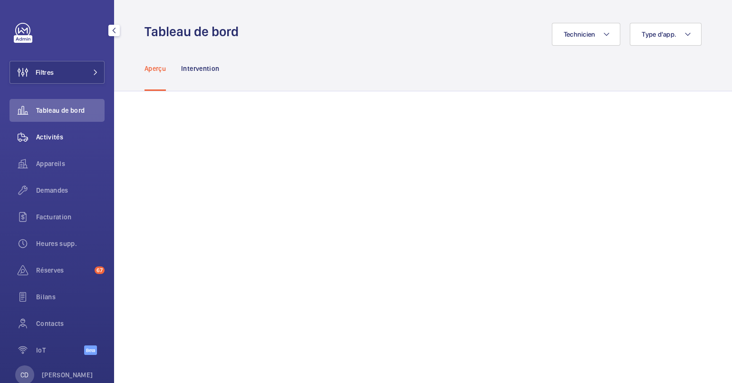
click at [56, 142] on div "Activités" at bounding box center [57, 137] width 95 height 23
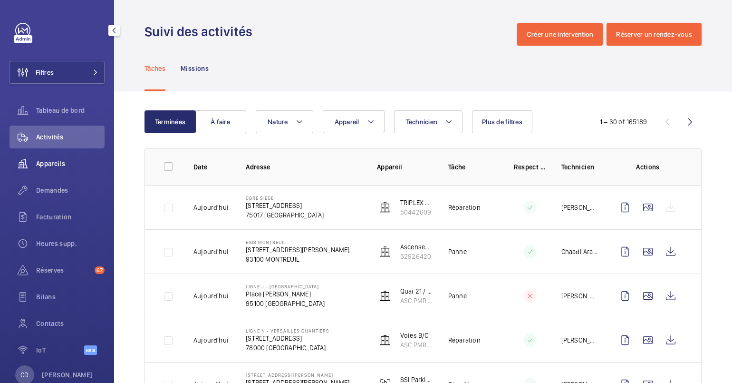
click at [59, 164] on span "Appareils" at bounding box center [70, 164] width 68 height 10
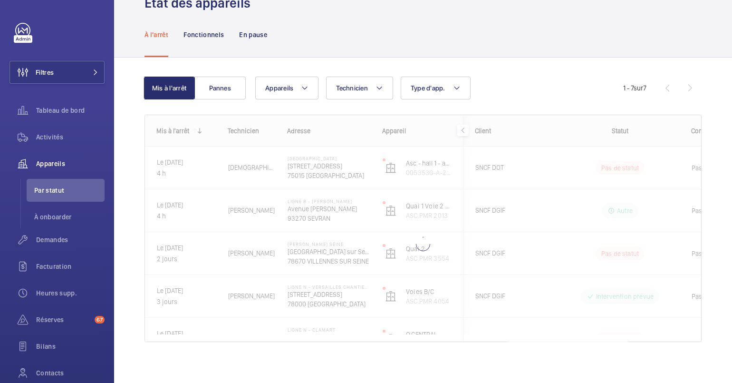
scroll to position [33, 0]
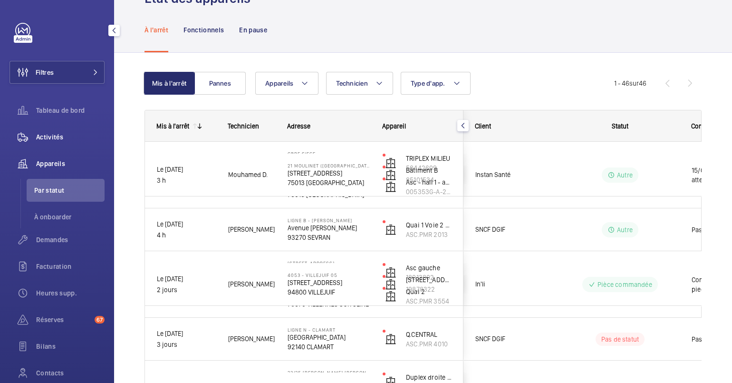
click at [58, 132] on span "Activités" at bounding box center [70, 137] width 68 height 10
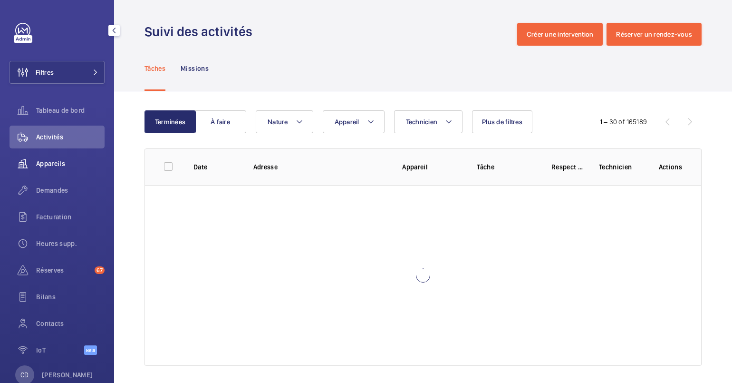
click at [50, 156] on div "Appareils" at bounding box center [57, 163] width 95 height 23
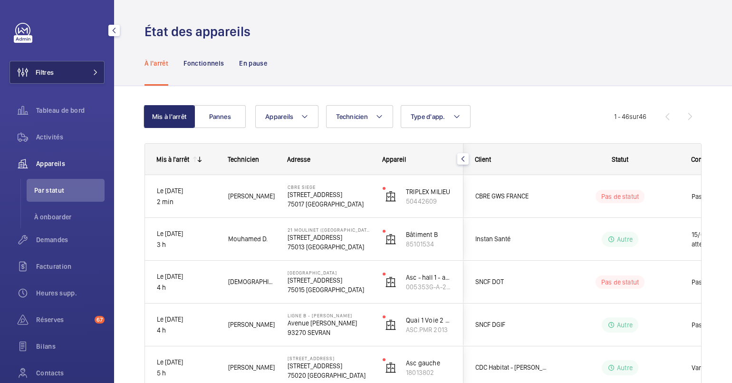
click at [77, 70] on button "Filtres" at bounding box center [57, 72] width 95 height 23
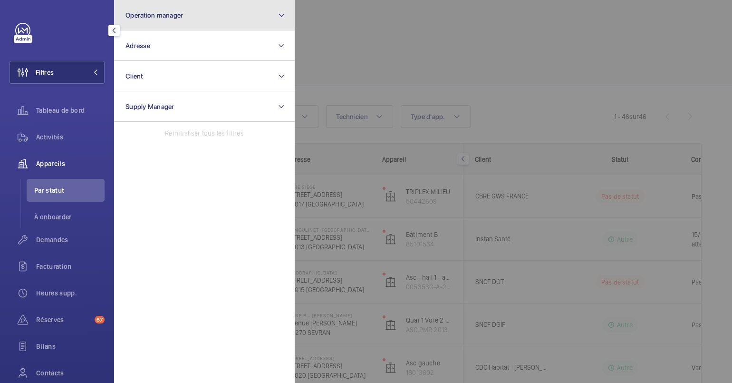
click at [147, 15] on span "Operation manager" at bounding box center [155, 15] width 58 height 8
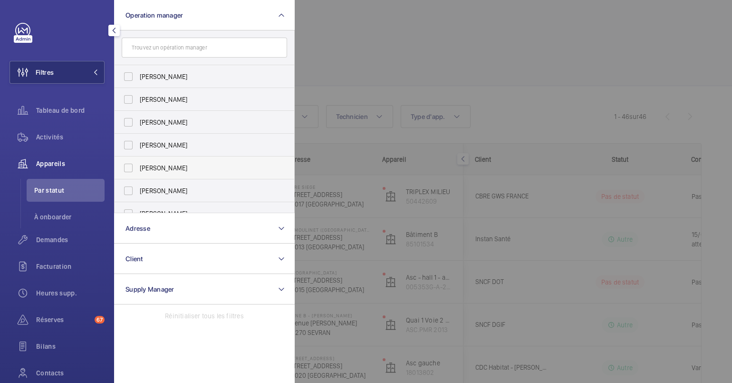
click at [183, 169] on span "[PERSON_NAME]" at bounding box center [205, 168] width 131 height 10
click at [138, 169] on input "[PERSON_NAME]" at bounding box center [128, 167] width 19 height 19
checkbox input "true"
click at [467, 77] on div at bounding box center [661, 191] width 732 height 383
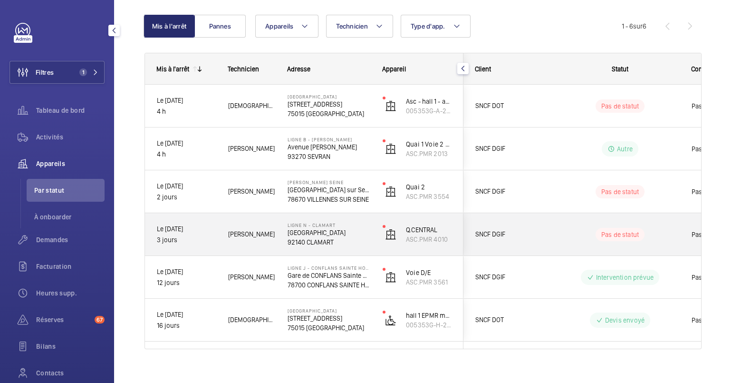
scroll to position [102, 0]
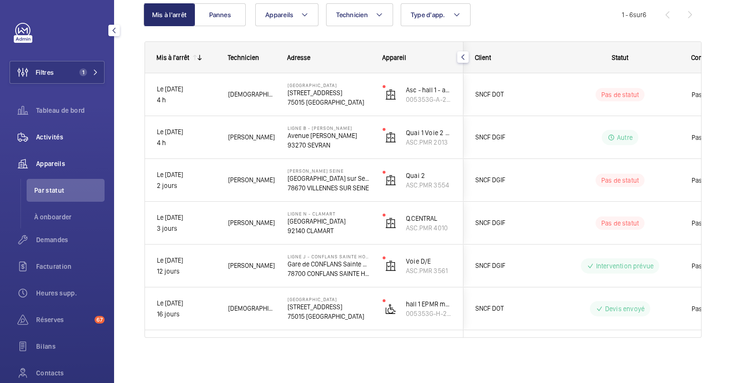
click at [58, 137] on span "Activités" at bounding box center [70, 137] width 68 height 10
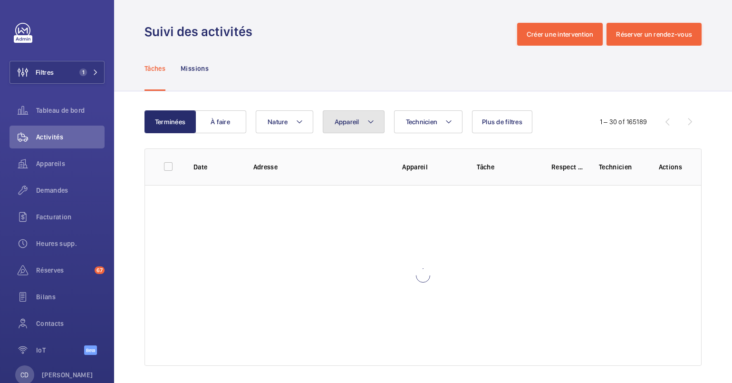
click at [371, 127] on button "Appareil" at bounding box center [354, 121] width 62 height 23
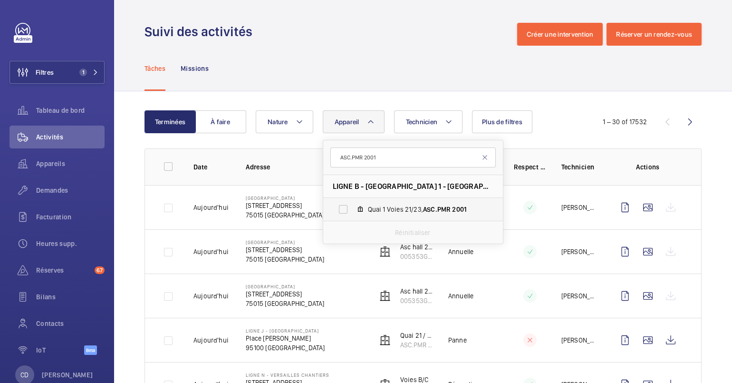
type input "ASC.PMR 2001"
click at [376, 205] on span "Quai 1 Voies 21/23, ASC.PMR 2001" at bounding box center [423, 209] width 110 height 10
click at [353, 205] on input "Quai 1 Voies 21/23, ASC.PMR 2001" at bounding box center [343, 209] width 19 height 19
checkbox input "true"
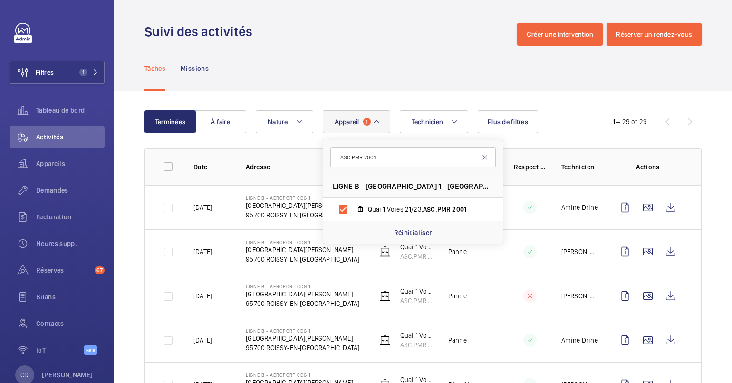
click at [235, 225] on td "LIGNE B - AEROPORT CDG 1 Paris Charles de Gaulle Airport 95700 ROISSY-EN-FRANCE" at bounding box center [296, 207] width 131 height 44
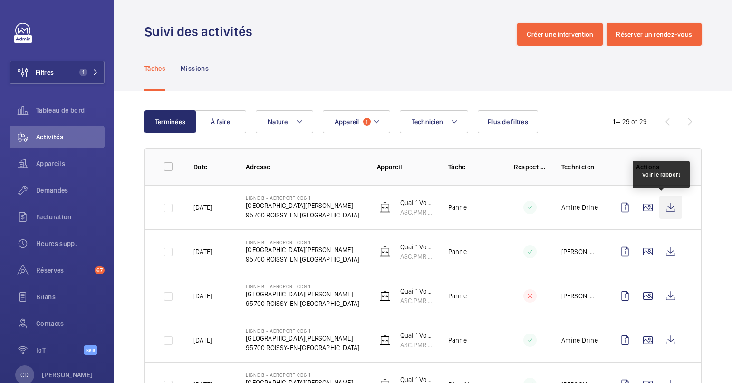
click at [585, 206] on wm-front-icon-button at bounding box center [670, 207] width 23 height 23
click at [585, 89] on div "Tâches Missions" at bounding box center [423, 68] width 557 height 45
